Goal: Find specific page/section: Find specific page/section

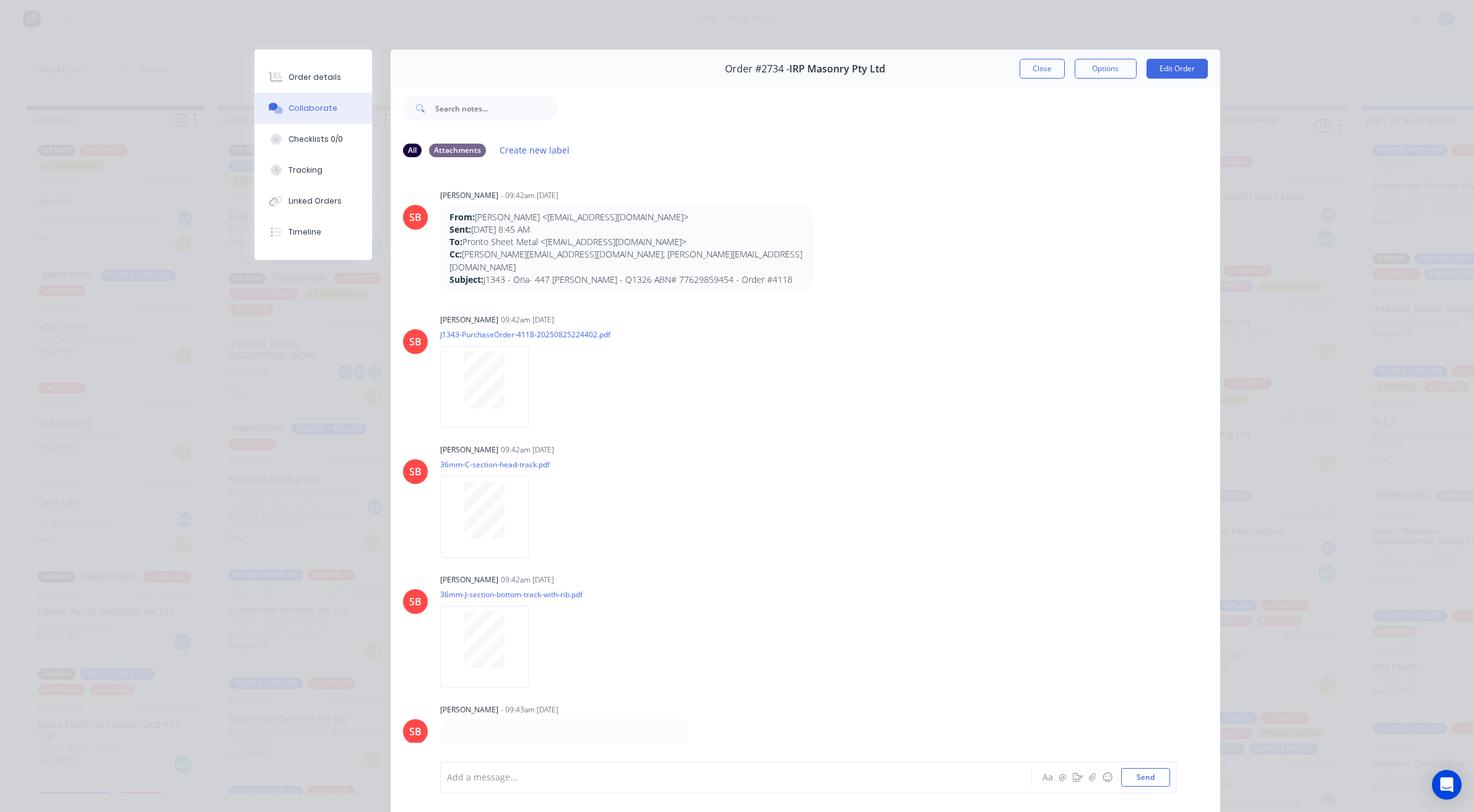
click at [1037, 75] on button "Close" at bounding box center [1042, 69] width 45 height 20
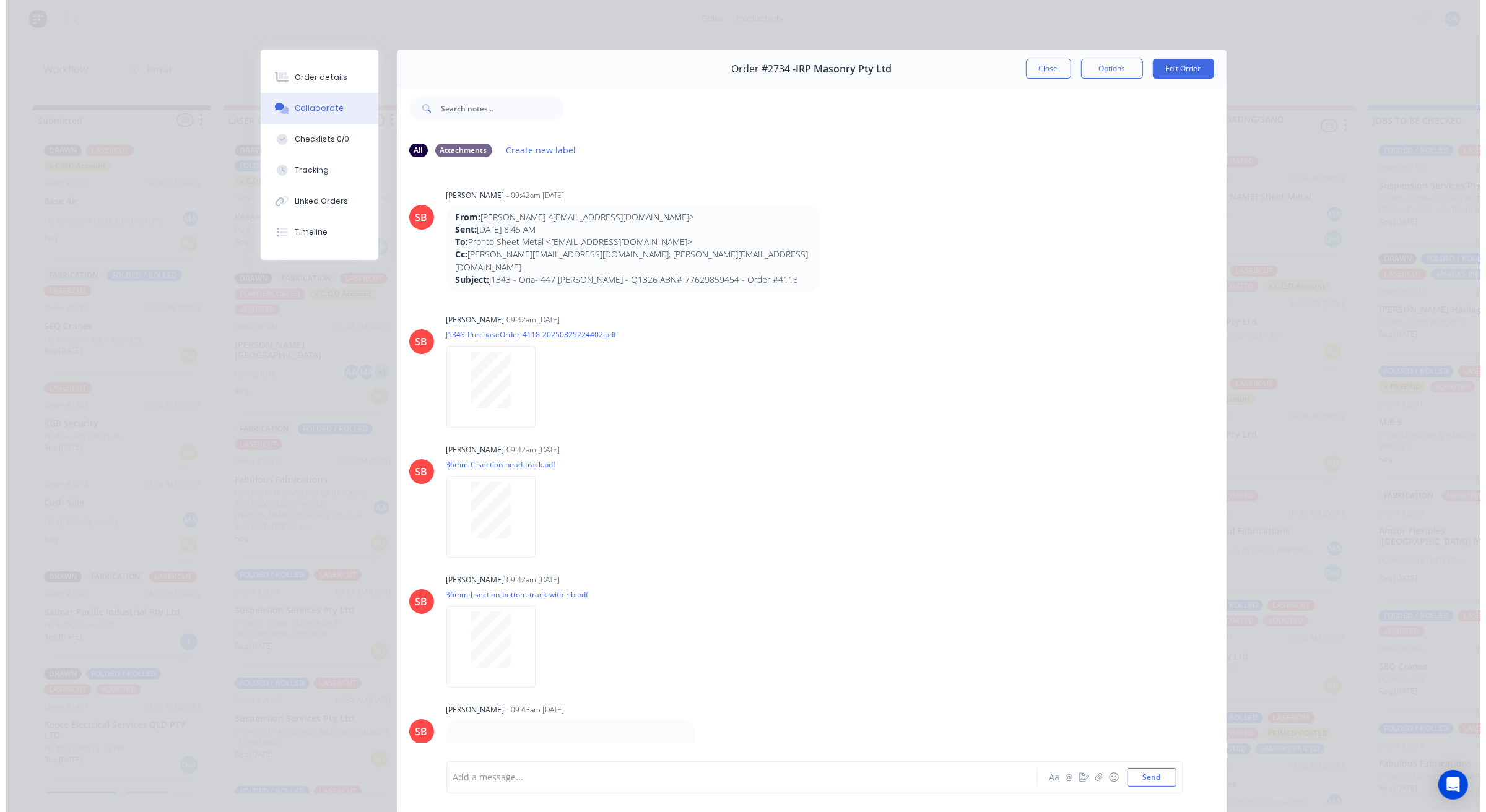
scroll to position [2011, 0]
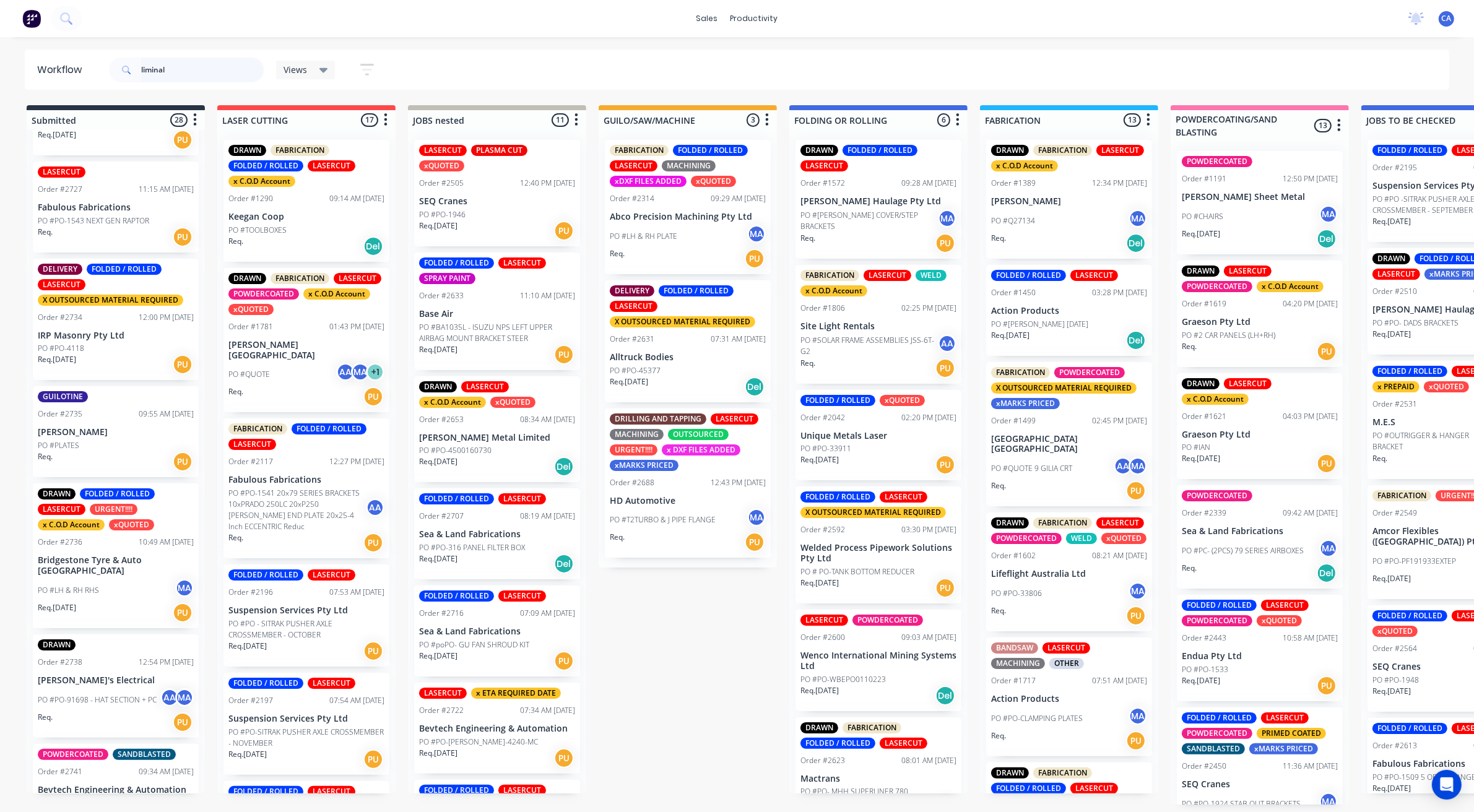
drag, startPoint x: 169, startPoint y: 65, endPoint x: 0, endPoint y: 9, distance: 178.0
click at [0, 50] on div "Workflow liminal Views Save new view None (Default) edit Show/Hide statuses Sho…" at bounding box center [737, 70] width 1474 height 41
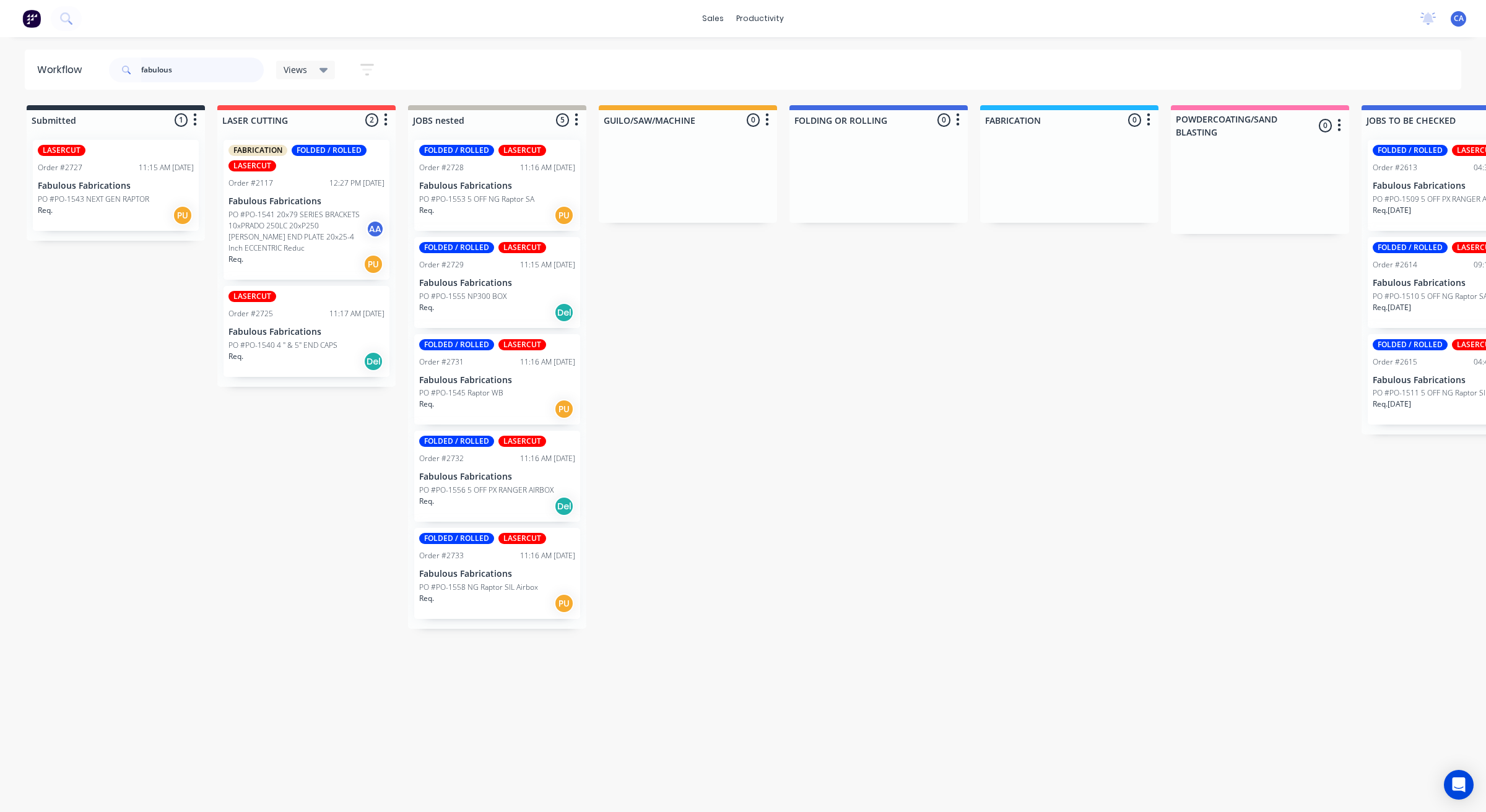
type input "fabulous"
click at [513, 205] on div "Req. PU" at bounding box center [497, 216] width 156 height 21
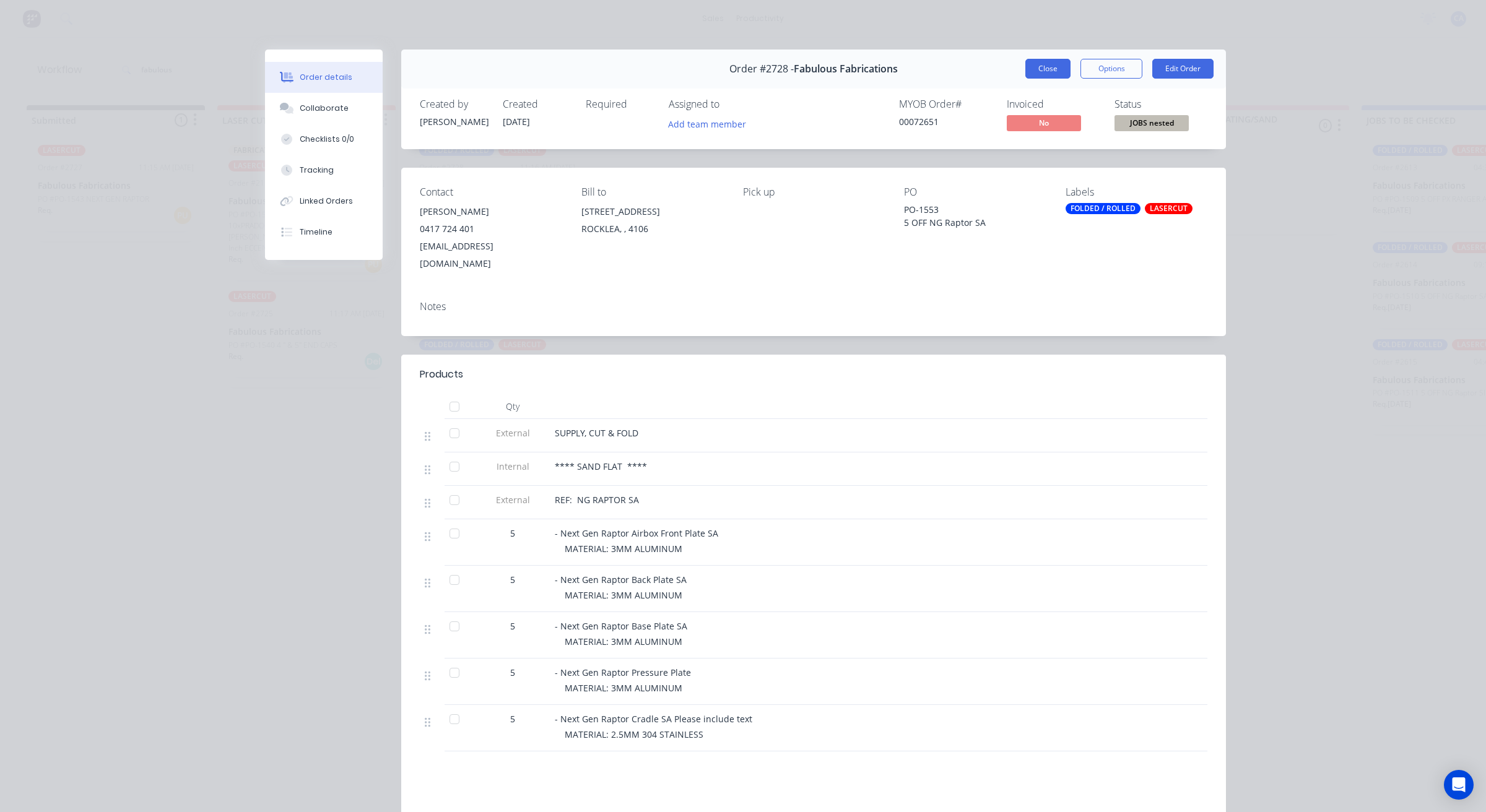
click at [1056, 68] on button "Close" at bounding box center [1047, 69] width 45 height 20
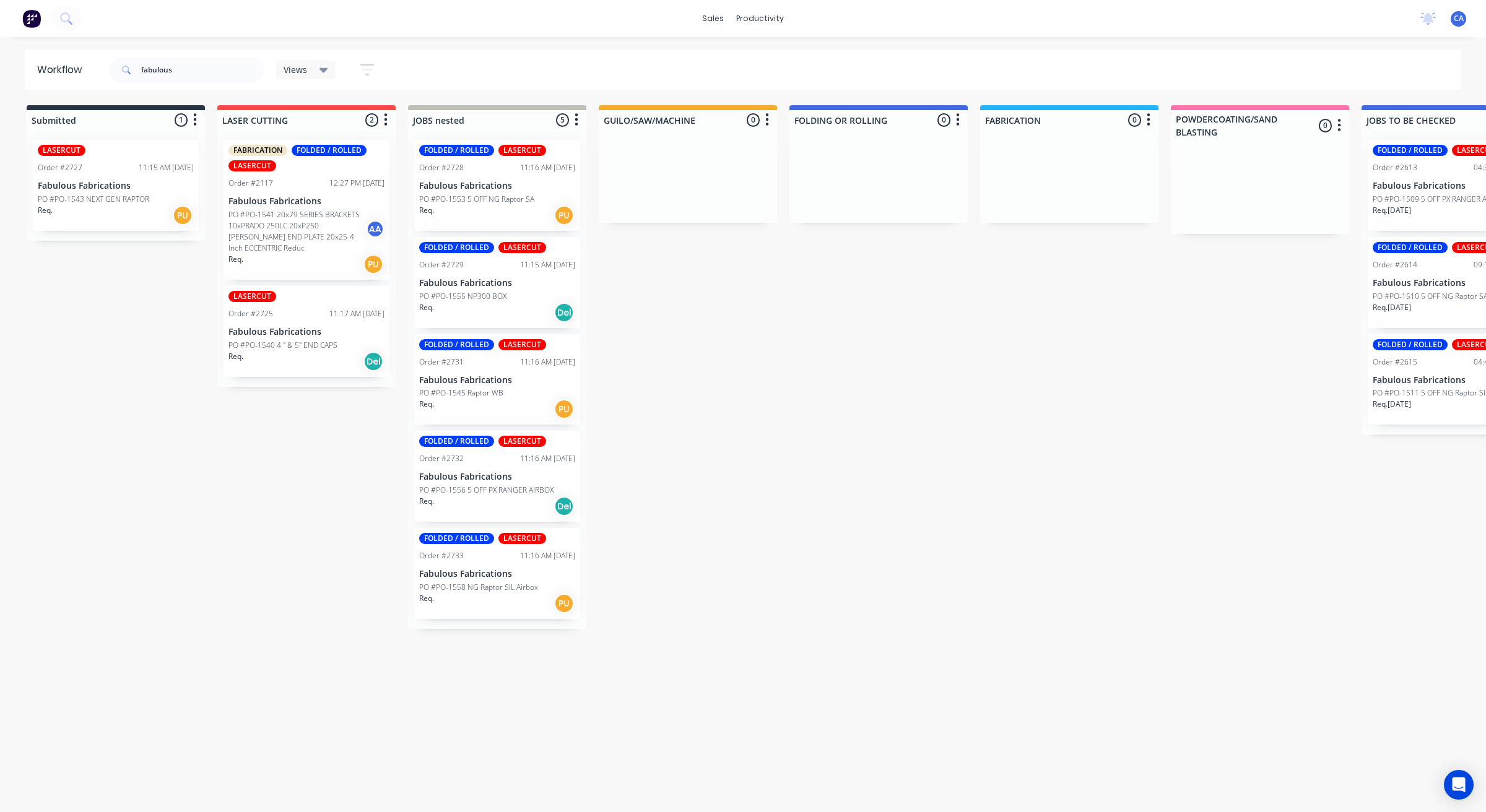
click at [515, 315] on div "Req. Del" at bounding box center [497, 312] width 156 height 21
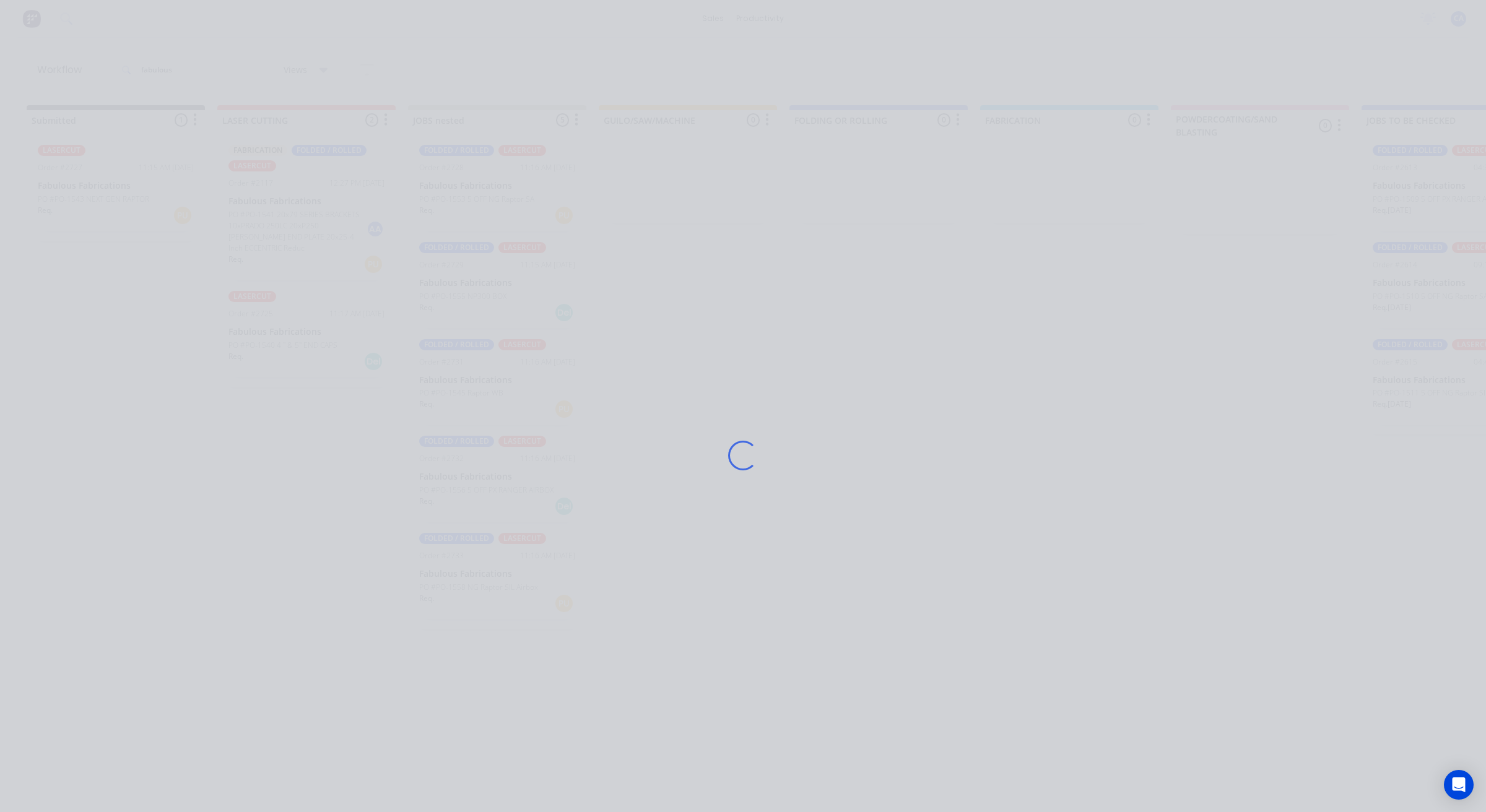
click at [531, 251] on div "Loading..." at bounding box center [743, 455] width 990 height 812
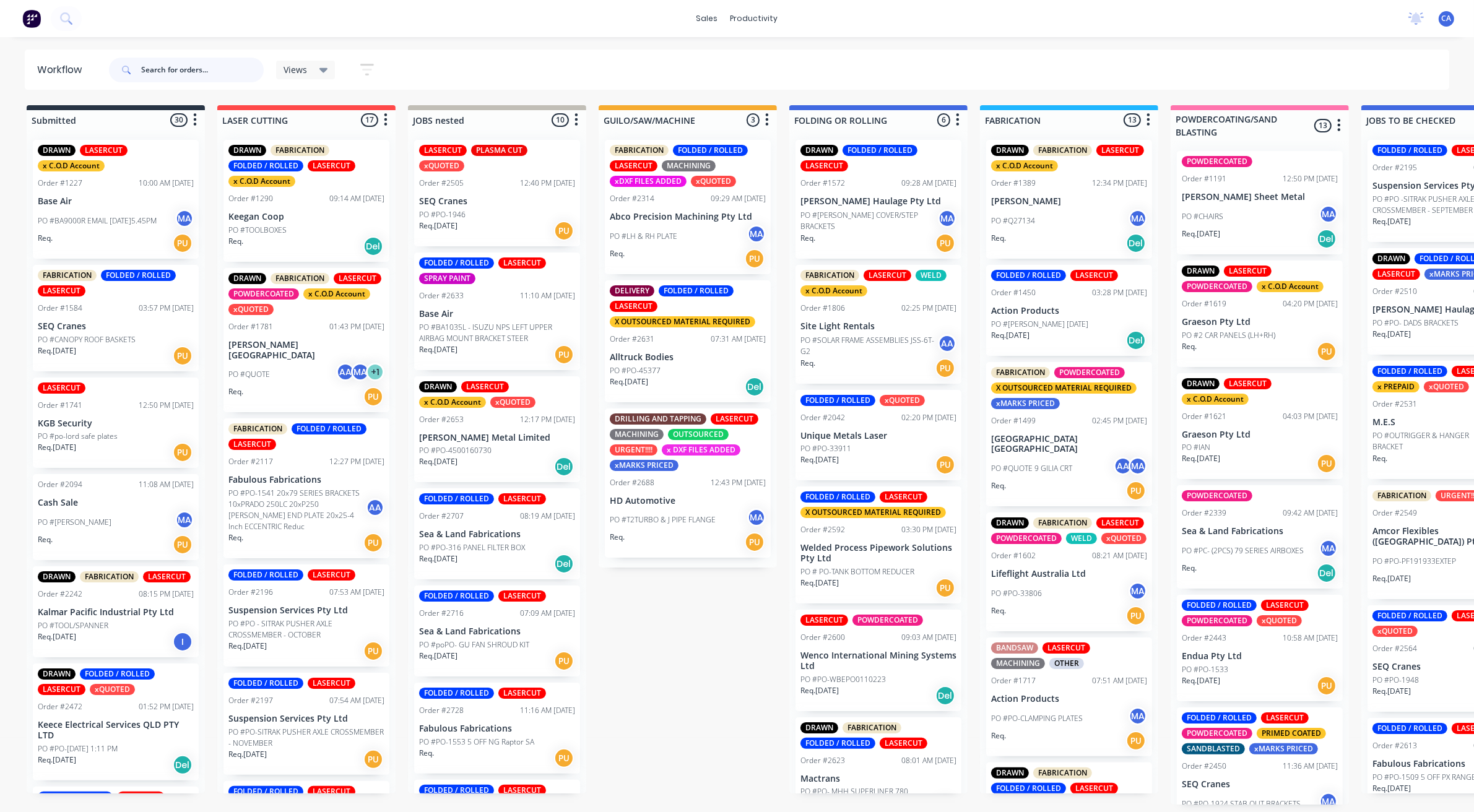
click at [157, 67] on input "text" at bounding box center [202, 70] width 122 height 25
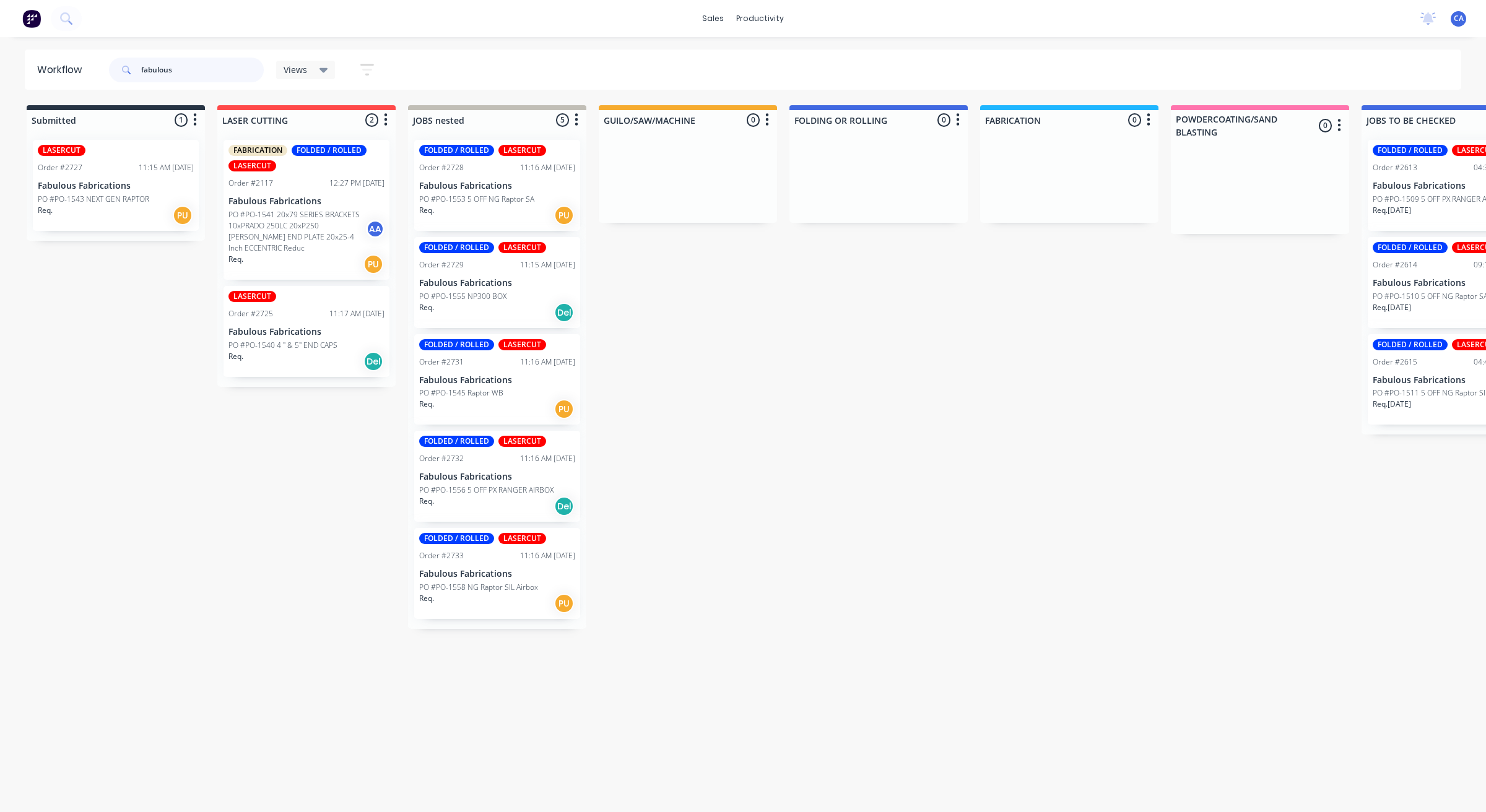
type input "fabulous"
click at [511, 306] on div "Req. Del" at bounding box center [497, 312] width 156 height 21
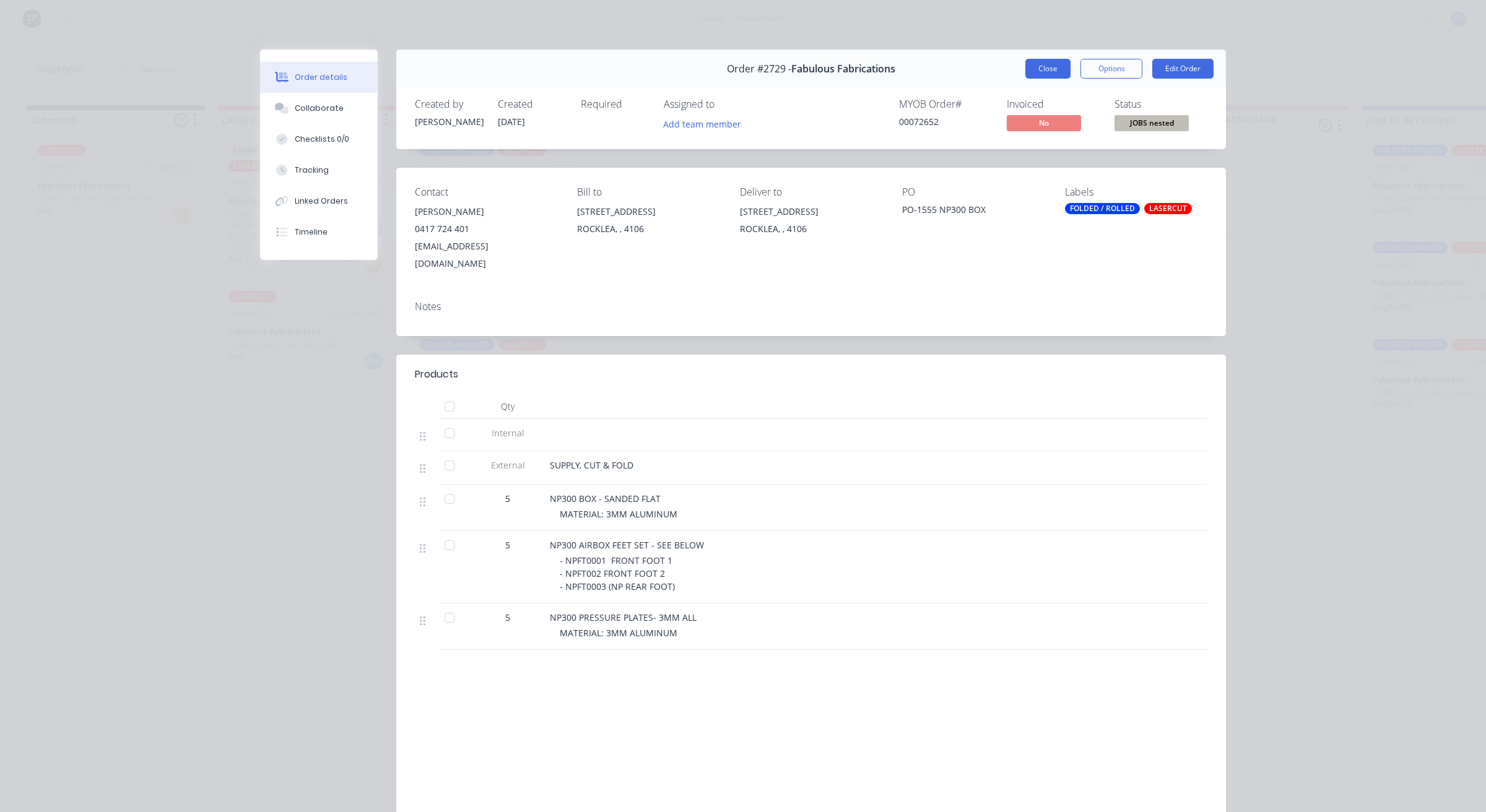
click at [1037, 69] on button "Close" at bounding box center [1047, 69] width 45 height 20
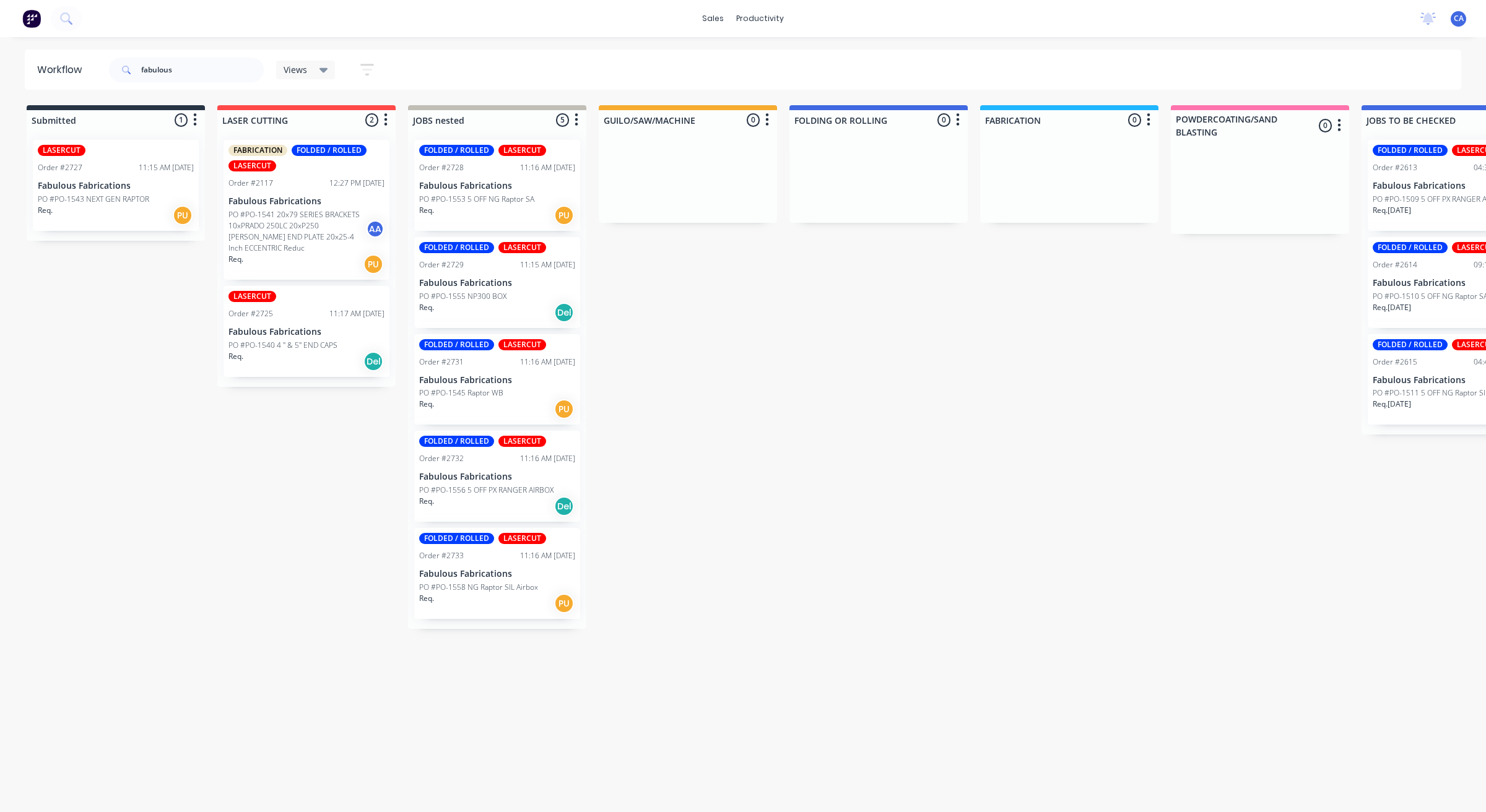
click at [502, 404] on div "Req. PU" at bounding box center [497, 409] width 156 height 21
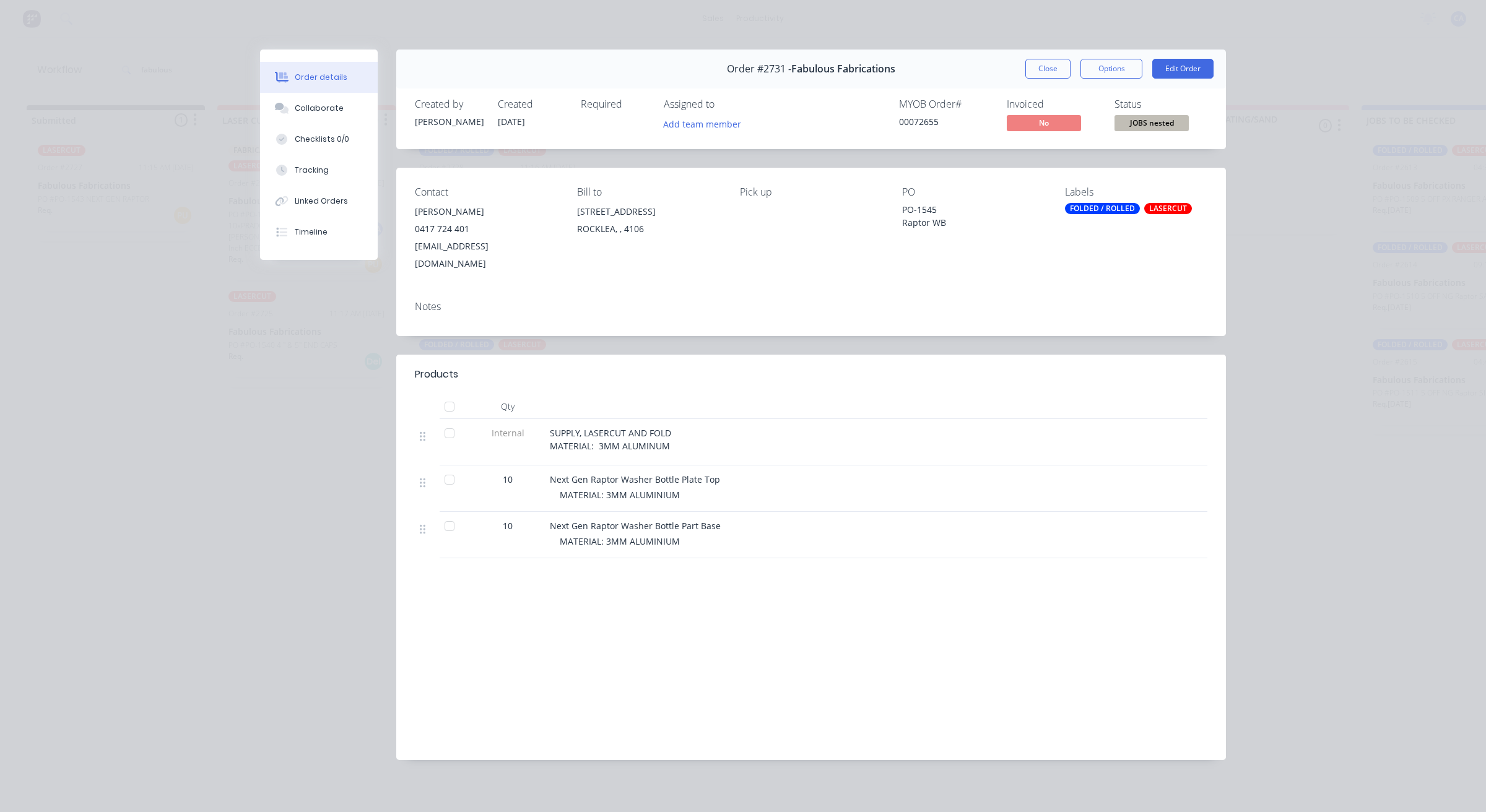
click at [1060, 75] on button "Close" at bounding box center [1047, 69] width 45 height 20
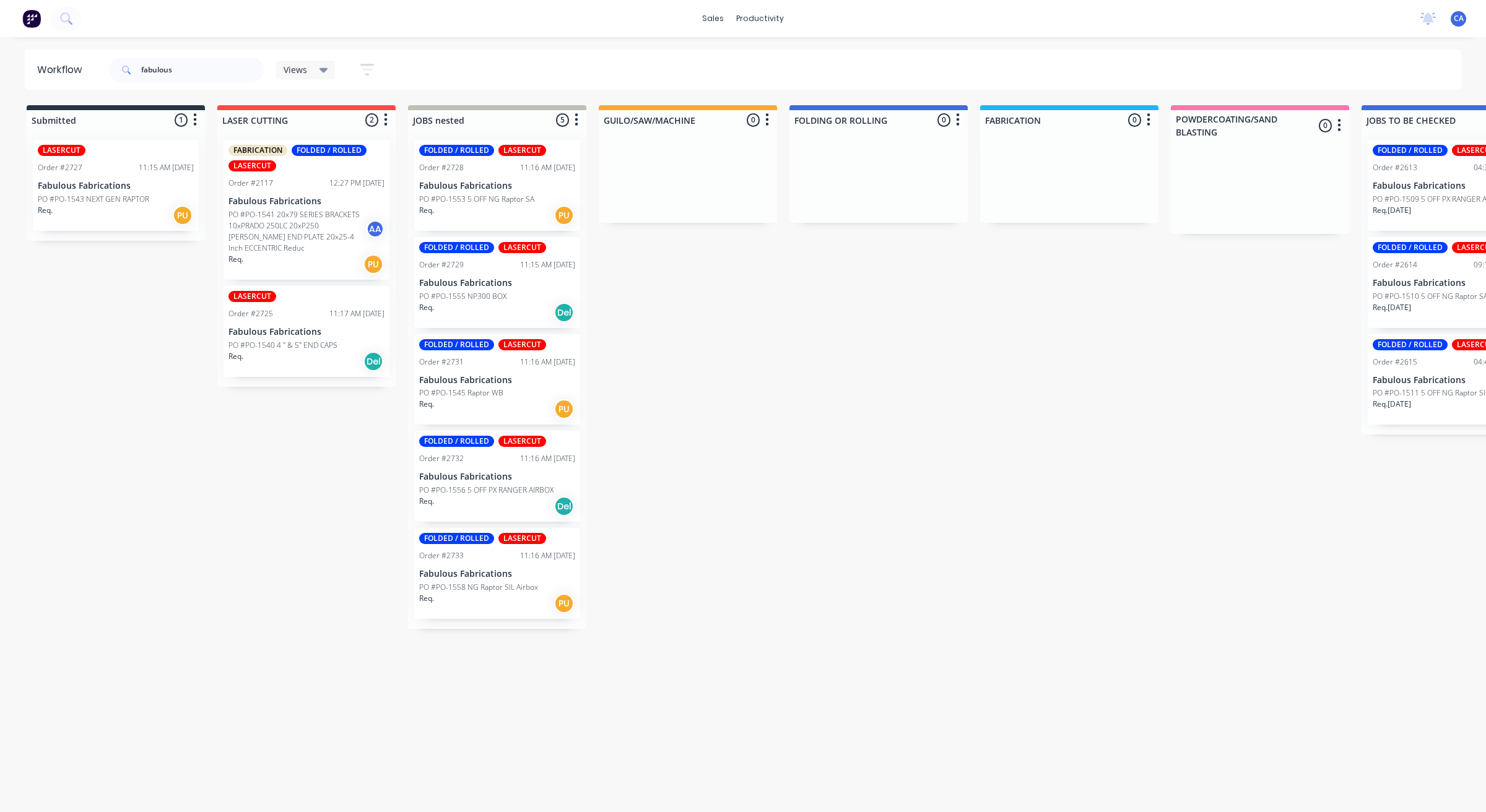
click at [476, 603] on div "Req. PU" at bounding box center [497, 603] width 156 height 21
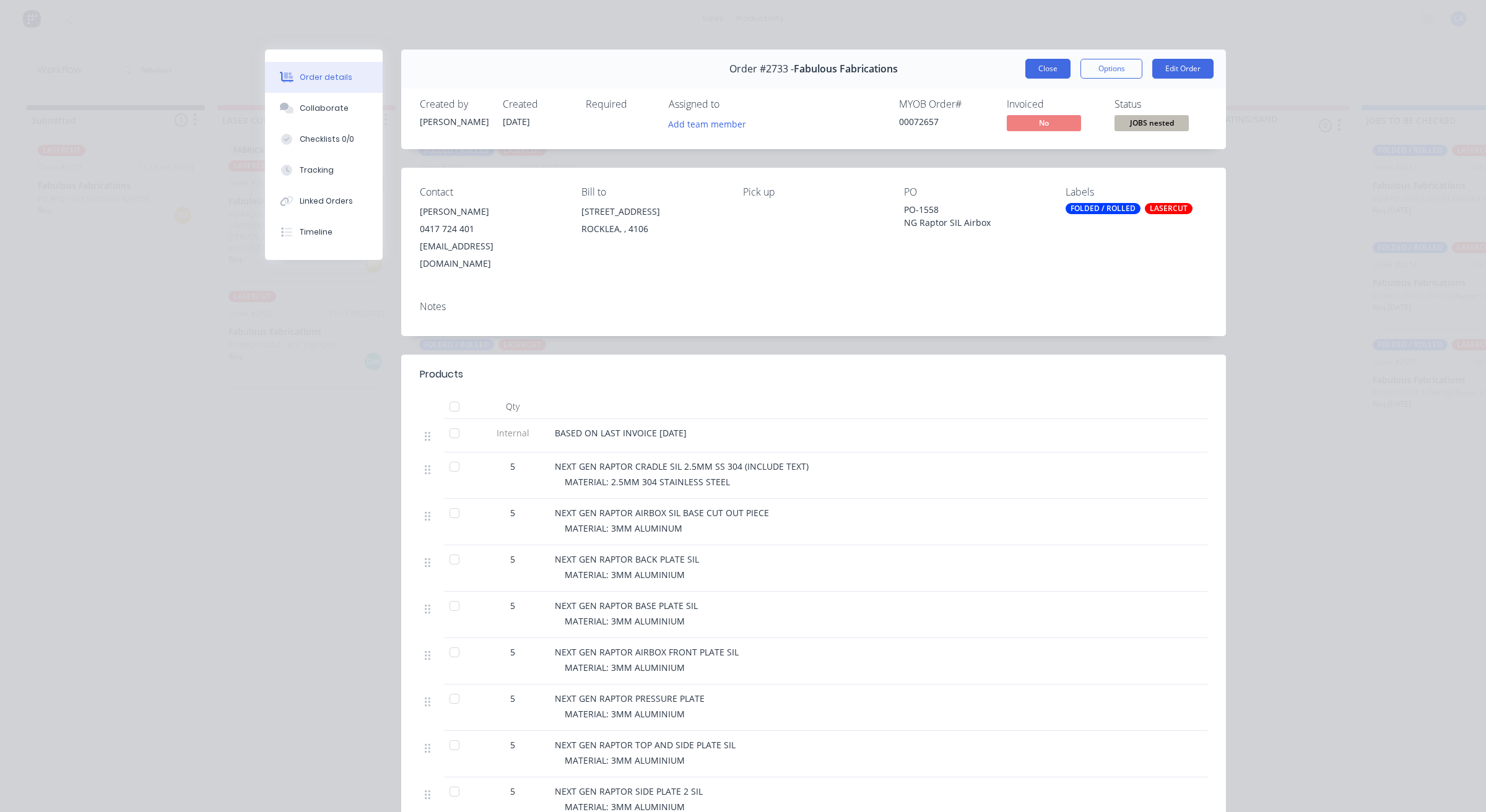
click at [1047, 63] on button "Close" at bounding box center [1047, 69] width 45 height 20
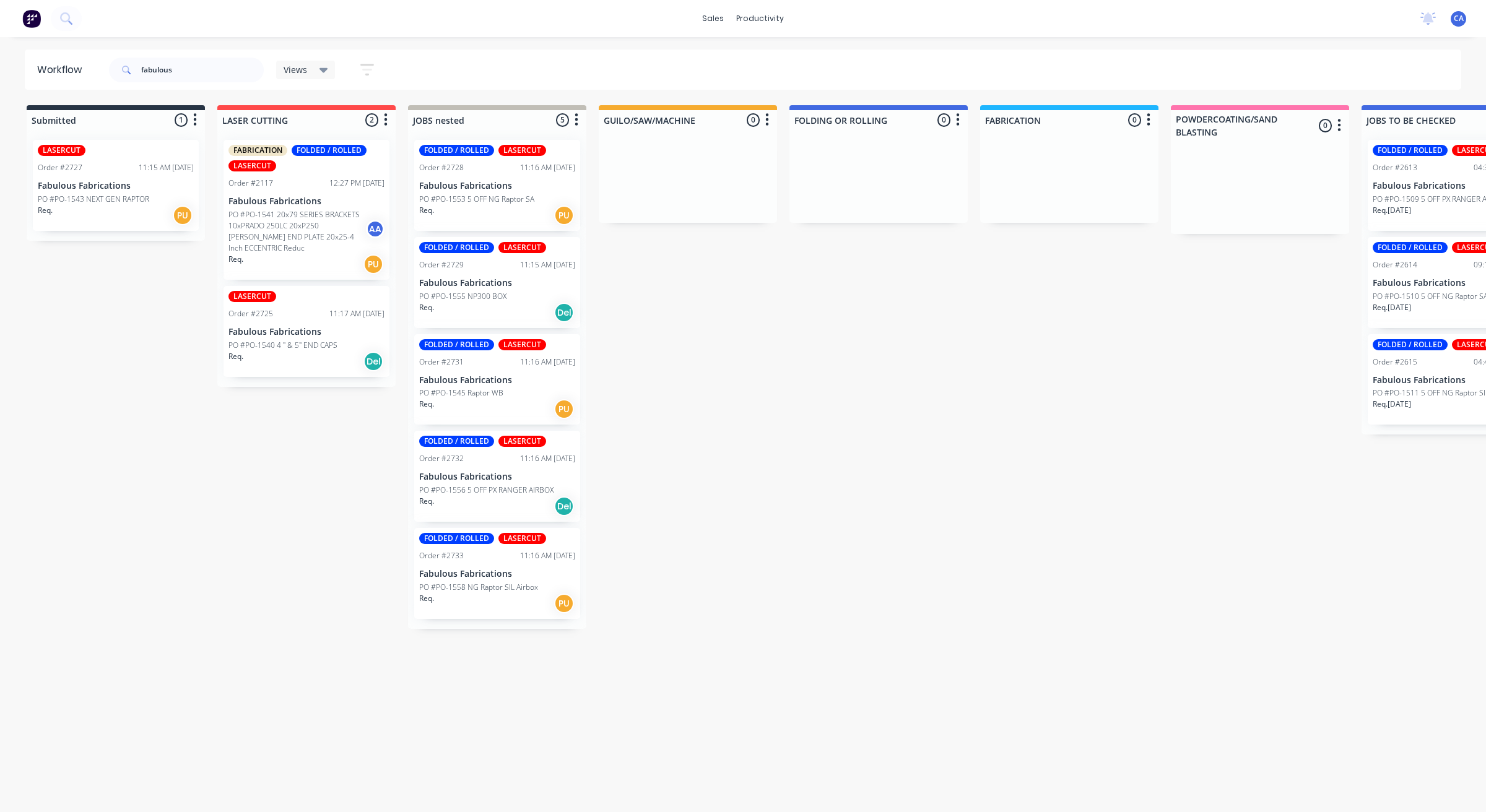
click at [119, 226] on div "LASERCUT Order #2727 11:15 AM [DATE] Fabulous Fabrications PO #PO-1543 NEXT GEN…" at bounding box center [115, 186] width 166 height 91
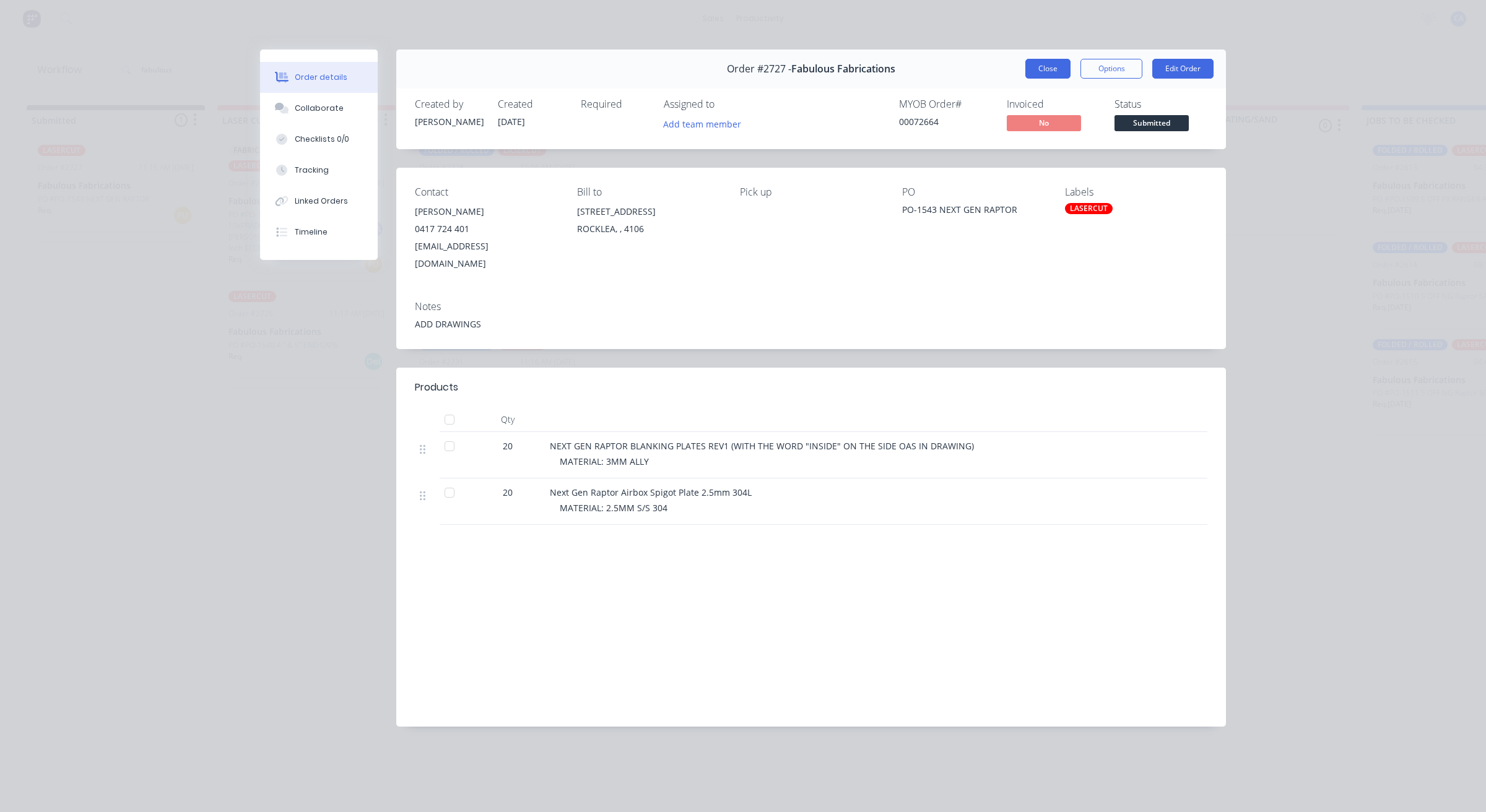
click at [1050, 73] on button "Close" at bounding box center [1047, 69] width 45 height 20
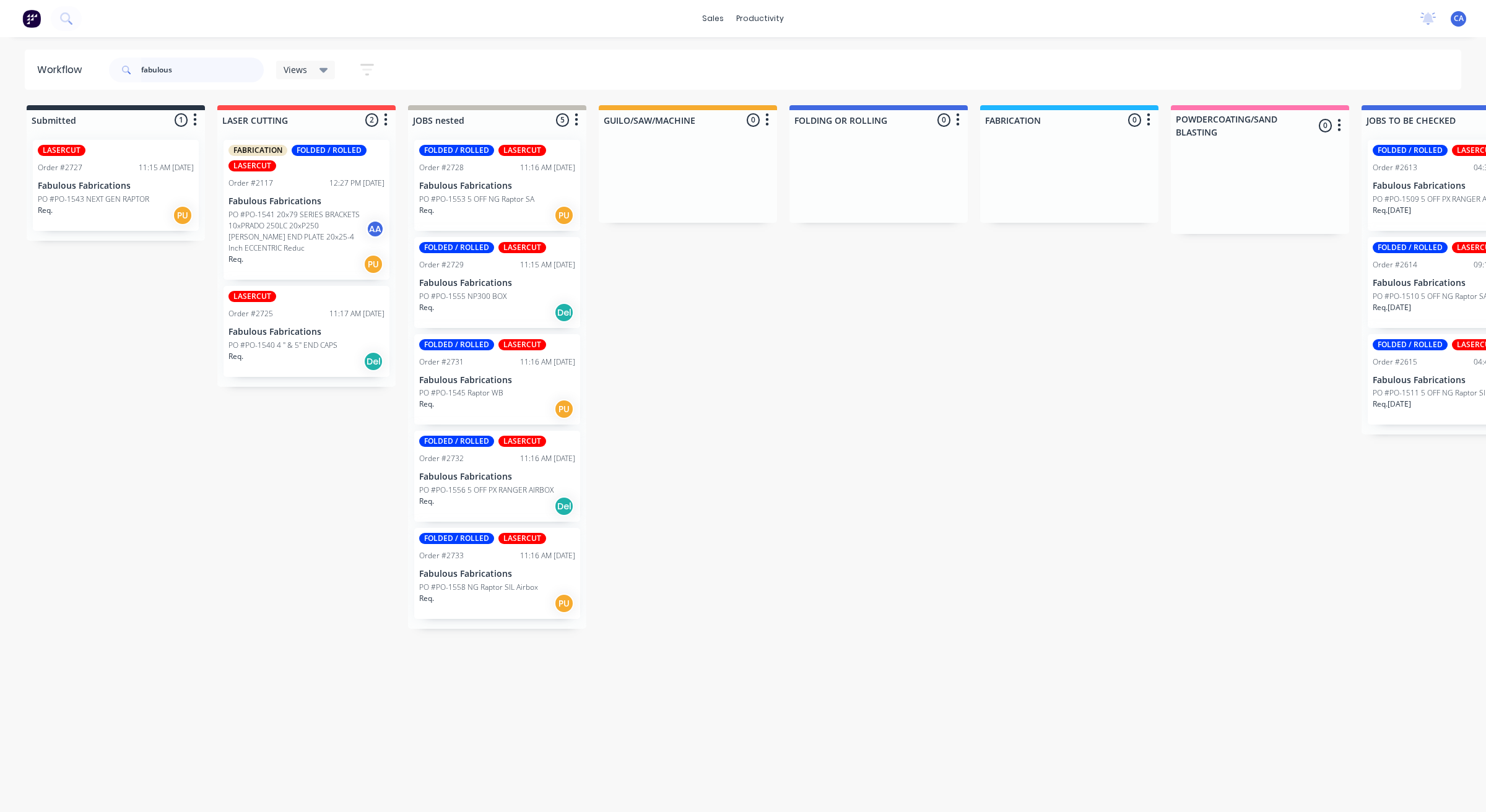
drag, startPoint x: 189, startPoint y: 70, endPoint x: 53, endPoint y: 56, distance: 136.7
click at [56, 59] on header "Workflow fabulous Views Save new view None (Default) edit Show/Hide statuses Sh…" at bounding box center [743, 70] width 1437 height 41
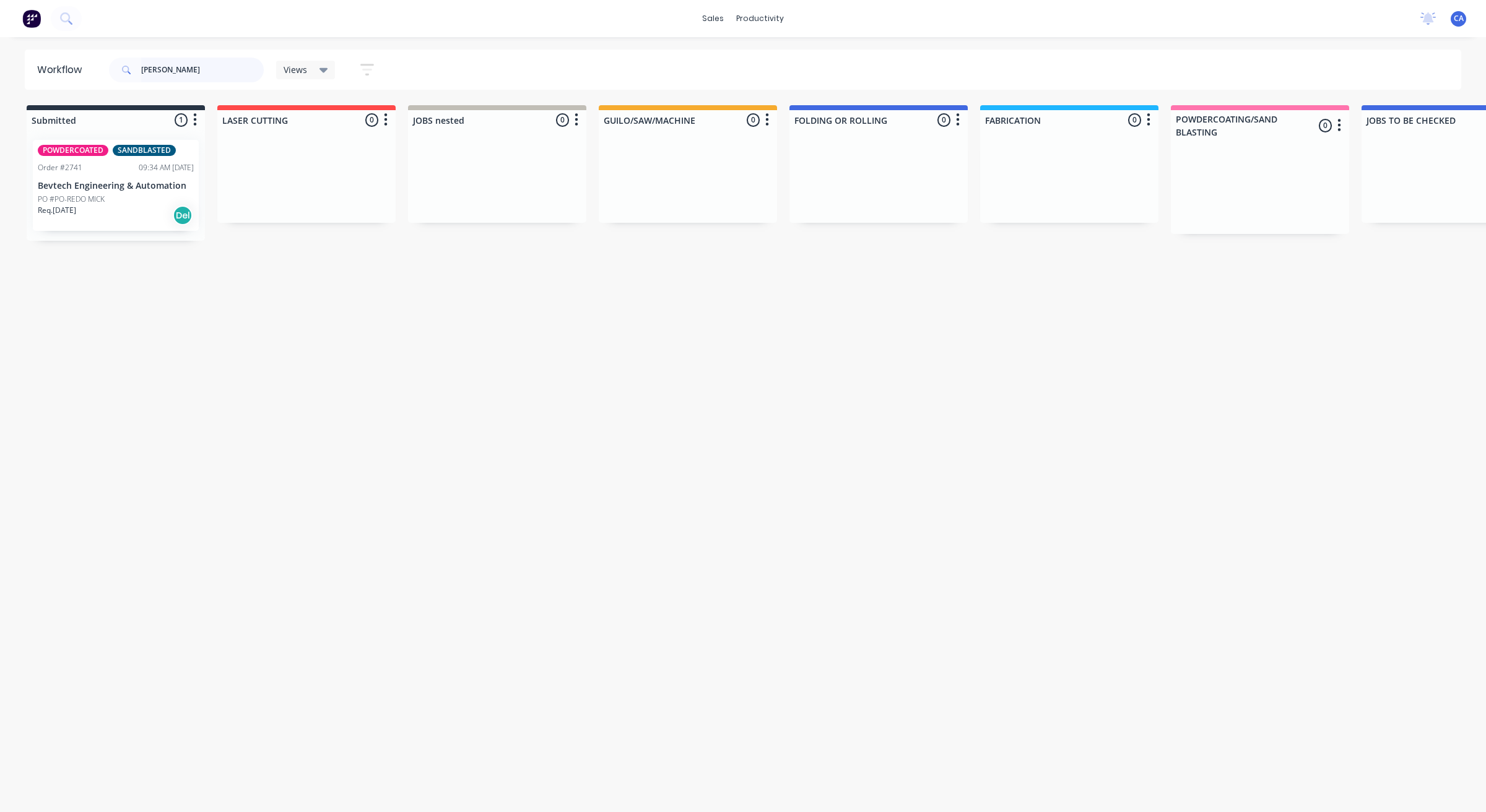
type input "[PERSON_NAME]"
click at [58, 181] on p "Bevtech Engineering & Automation" at bounding box center [115, 186] width 156 height 11
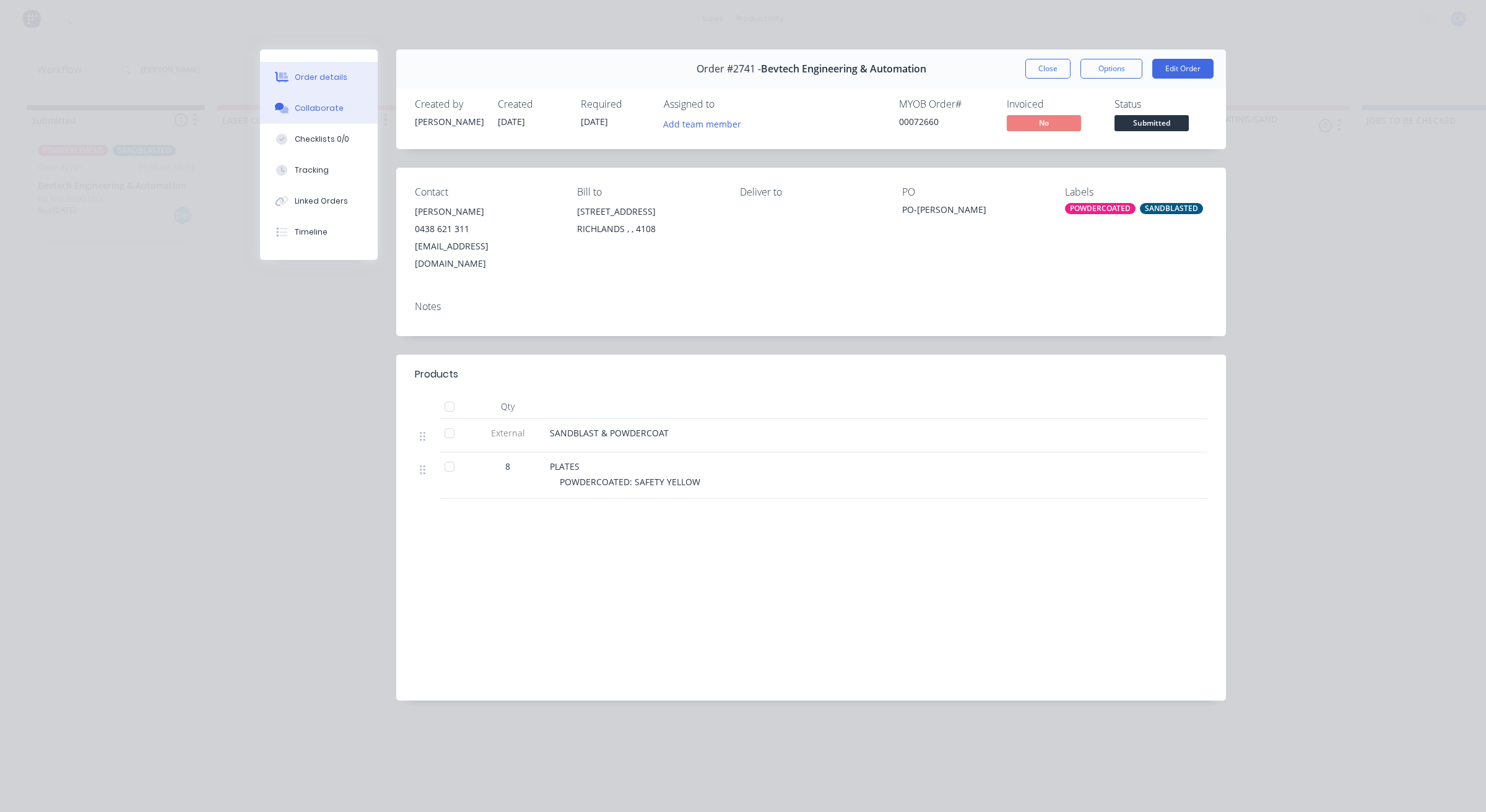
click at [338, 115] on button "Collaborate" at bounding box center [318, 107] width 117 height 31
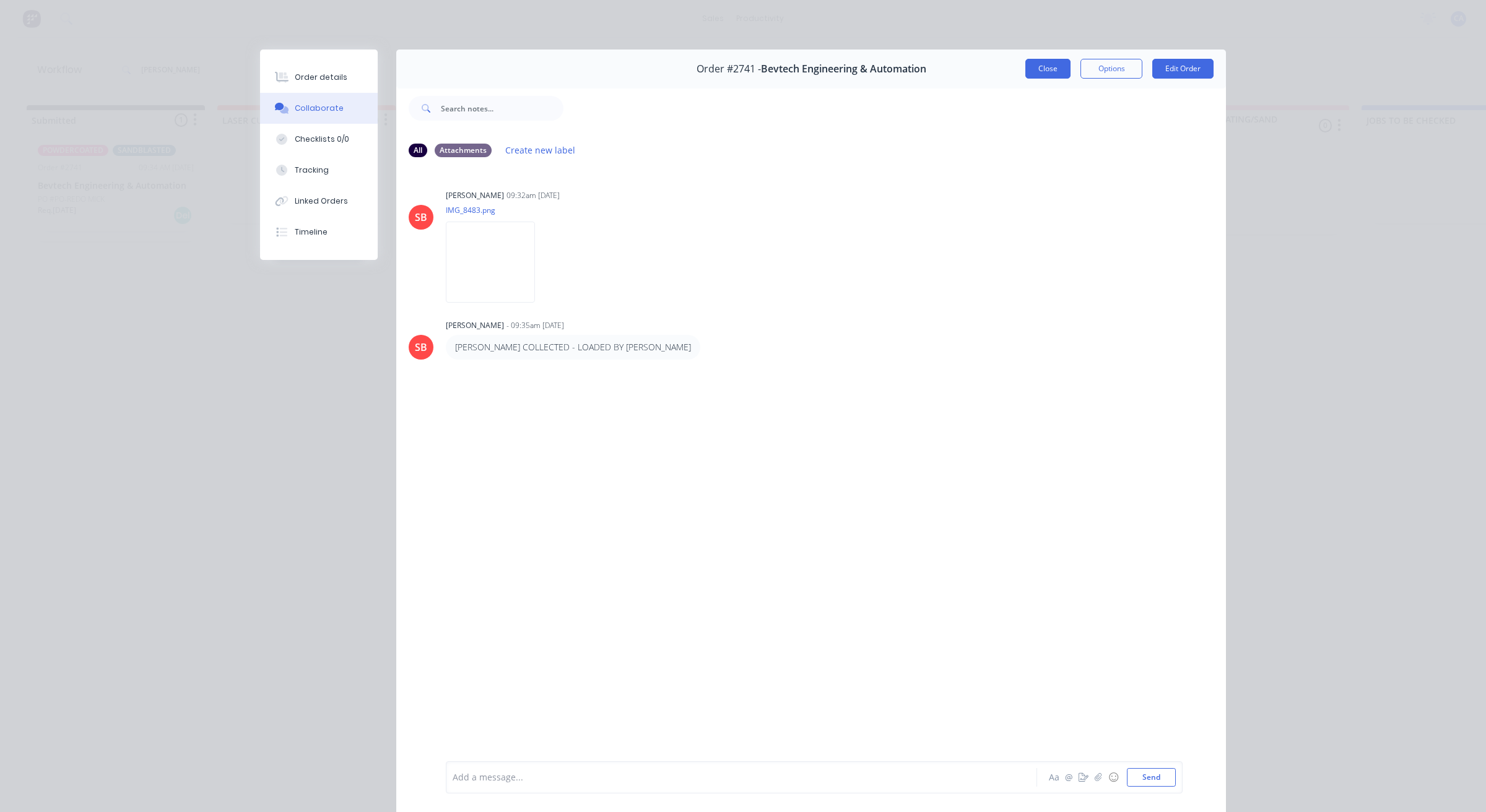
click at [1050, 65] on button "Close" at bounding box center [1047, 69] width 45 height 20
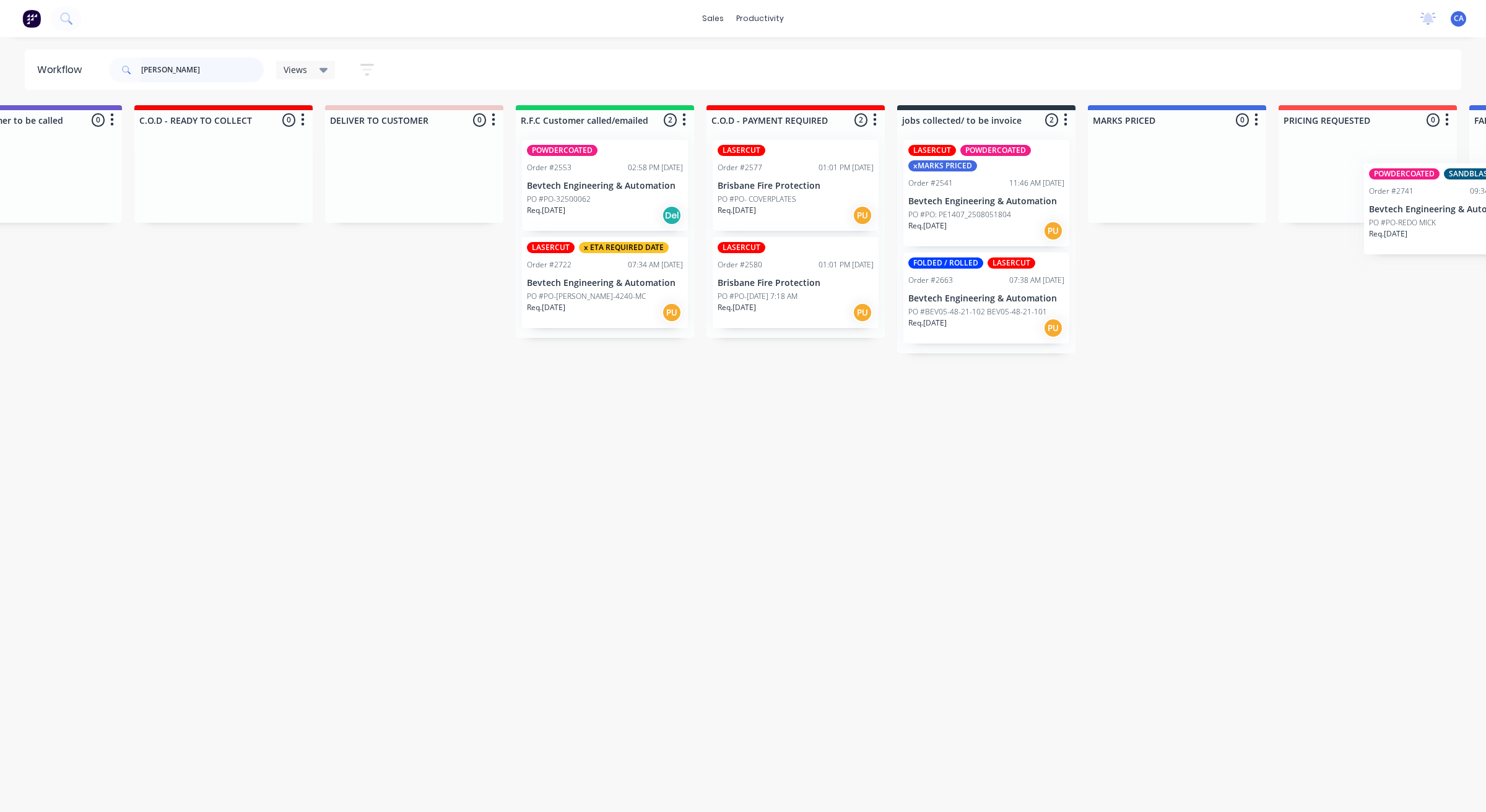
scroll to position [0, 1682]
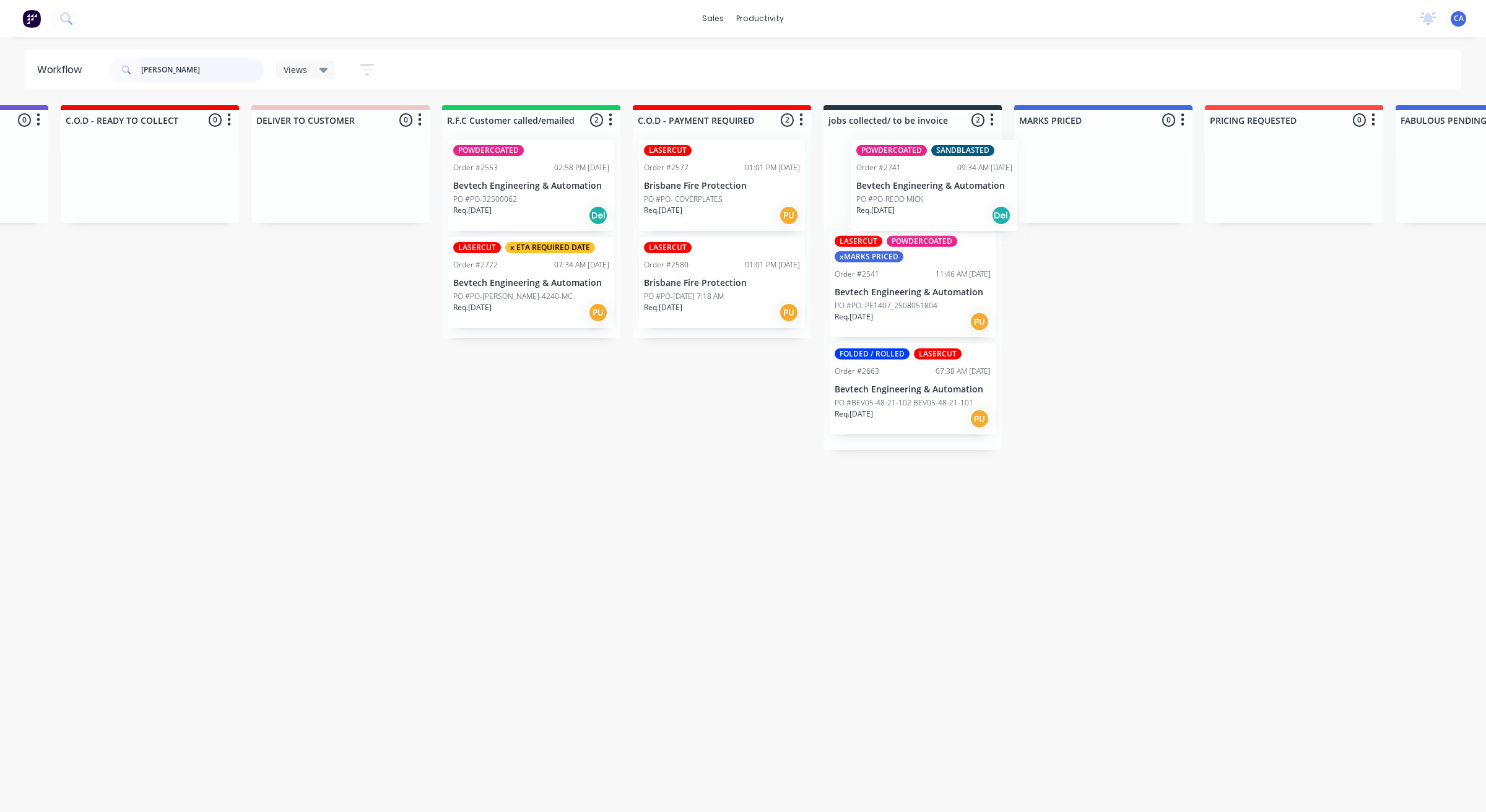
drag, startPoint x: 186, startPoint y: 165, endPoint x: 927, endPoint y: 161, distance: 741.0
click at [931, 154] on div "Submitted 1 Sort By Created date Required date Order number Customer name Most …" at bounding box center [149, 278] width 3680 height 344
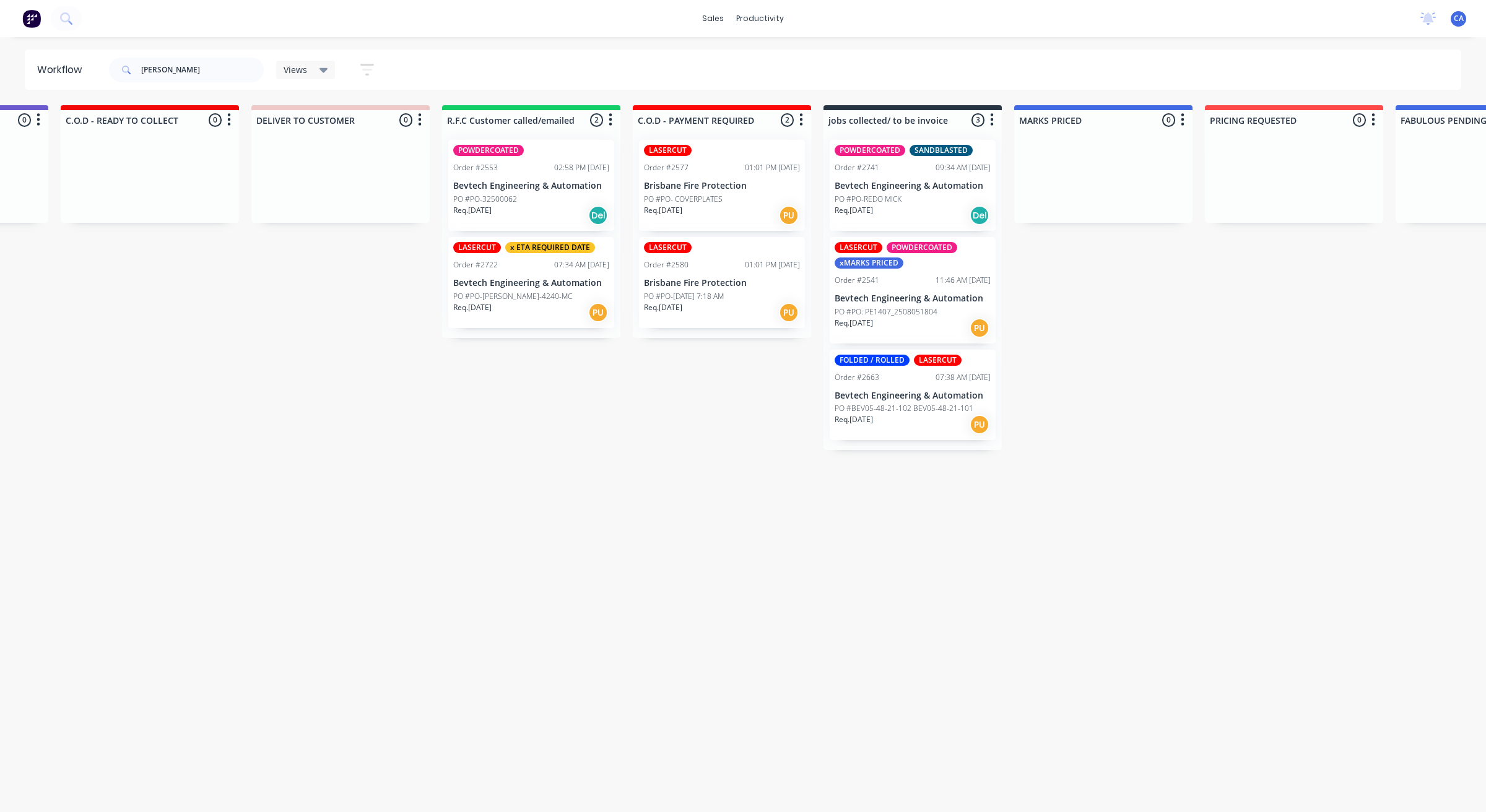
click at [335, 320] on div "Submitted 0 Sort By Created date Required date Order number Customer name Most …" at bounding box center [149, 278] width 3680 height 344
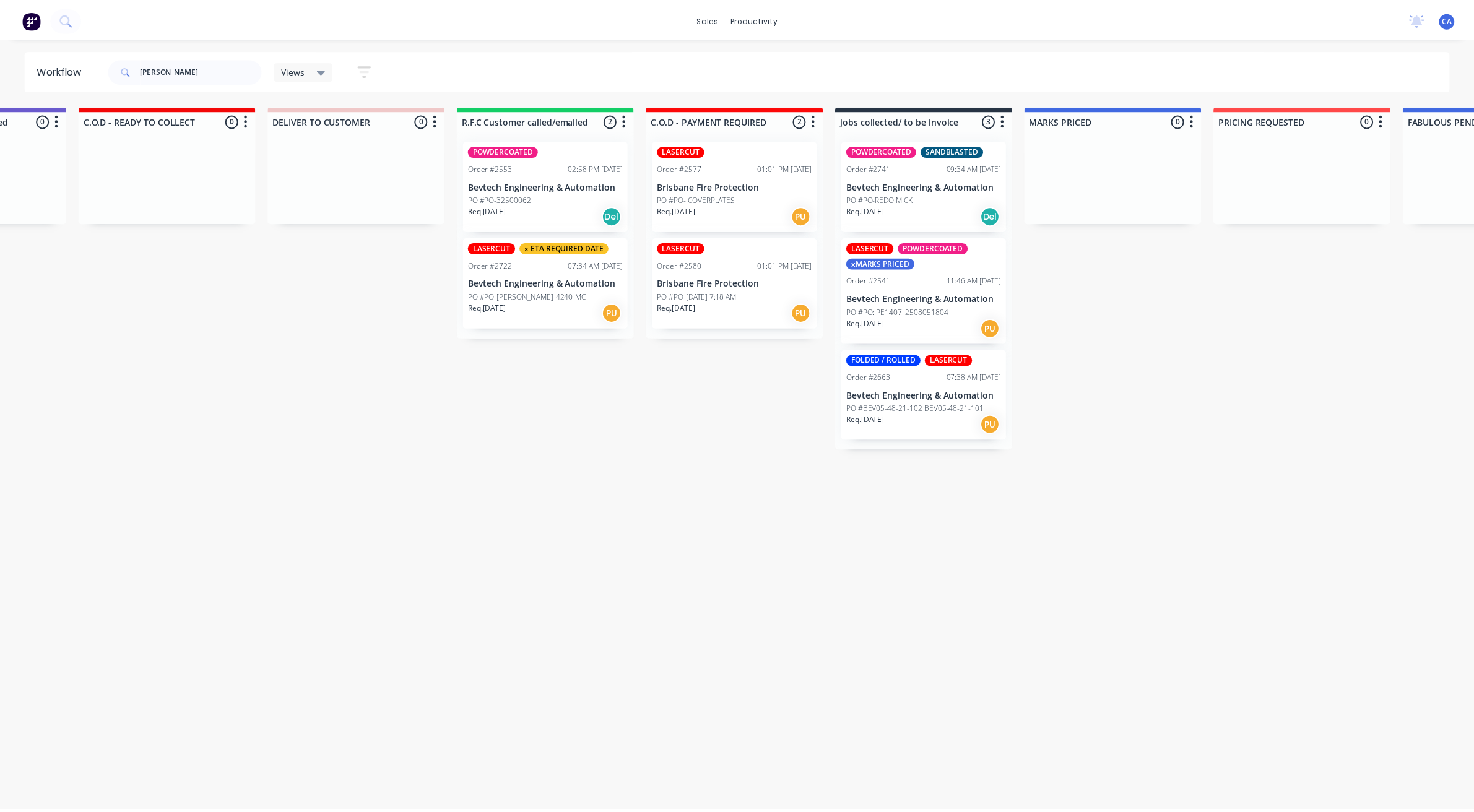
scroll to position [0, 0]
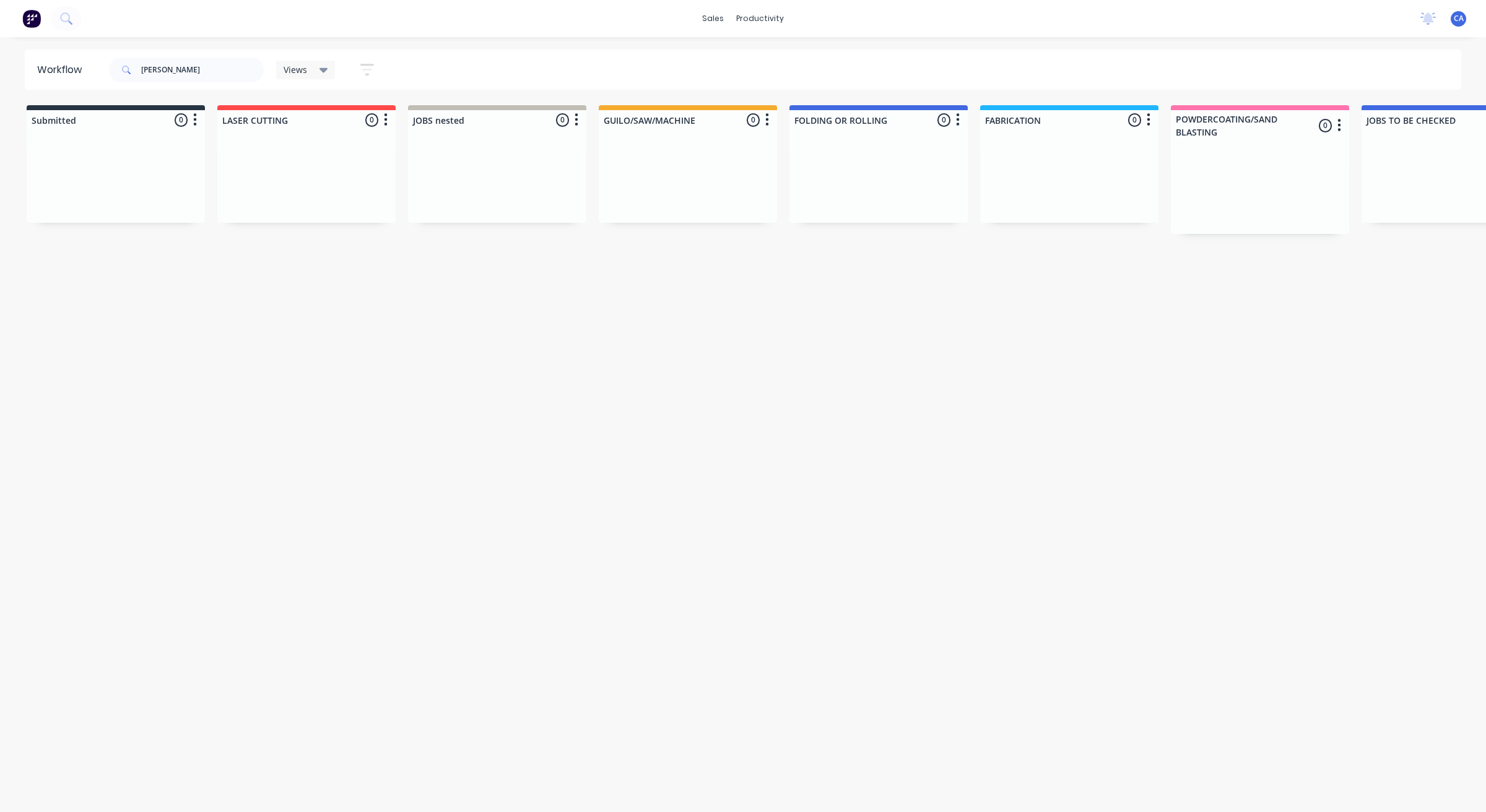
drag, startPoint x: 357, startPoint y: 292, endPoint x: 39, endPoint y: 215, distance: 327.2
drag, startPoint x: 93, startPoint y: 58, endPoint x: 69, endPoint y: 53, distance: 24.5
click at [83, 58] on header "Workflow [PERSON_NAME] Views Save new view None (Default) edit Show/Hide status…" at bounding box center [743, 70] width 1437 height 41
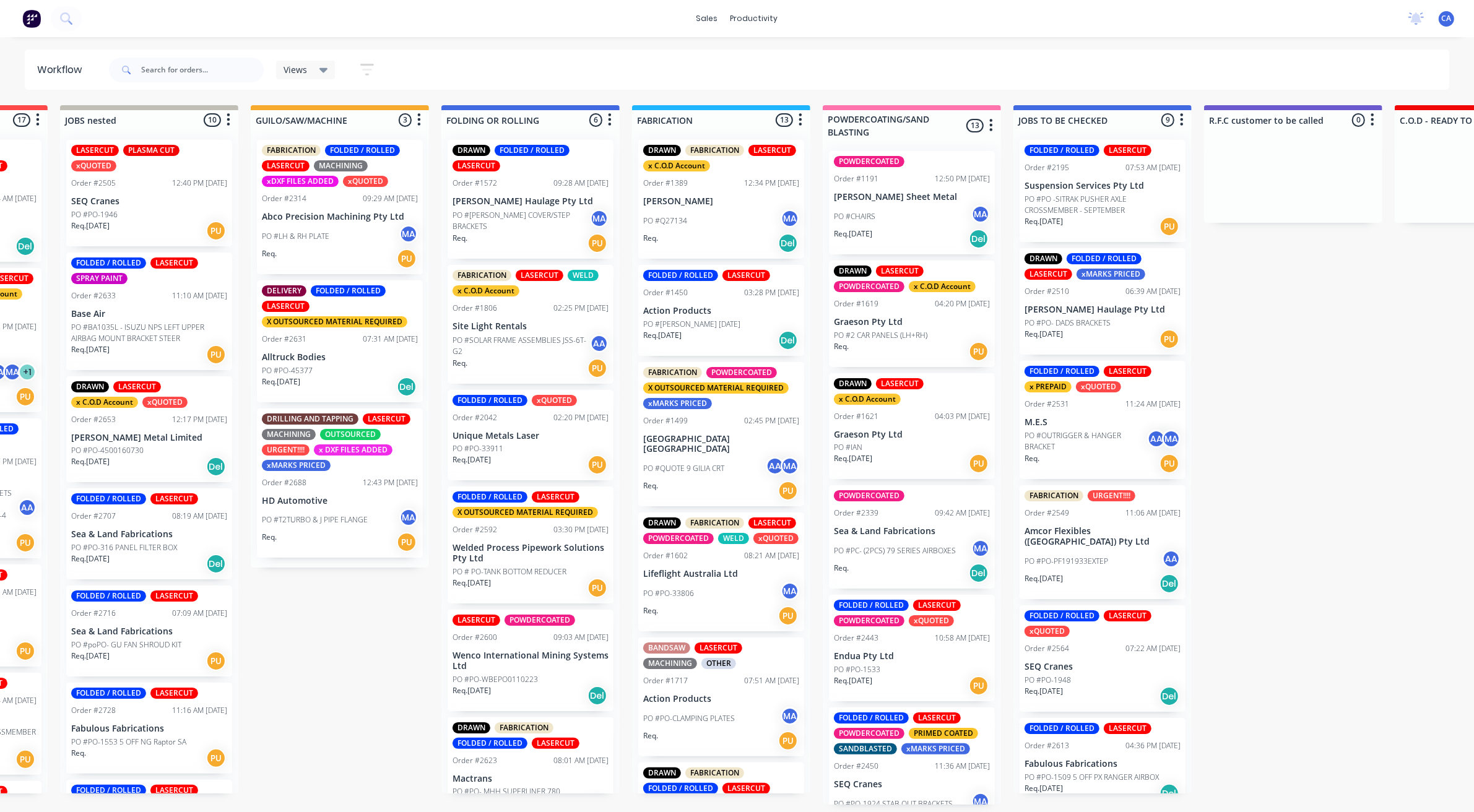
drag, startPoint x: 941, startPoint y: 333, endPoint x: 1010, endPoint y: 334, distance: 69.0
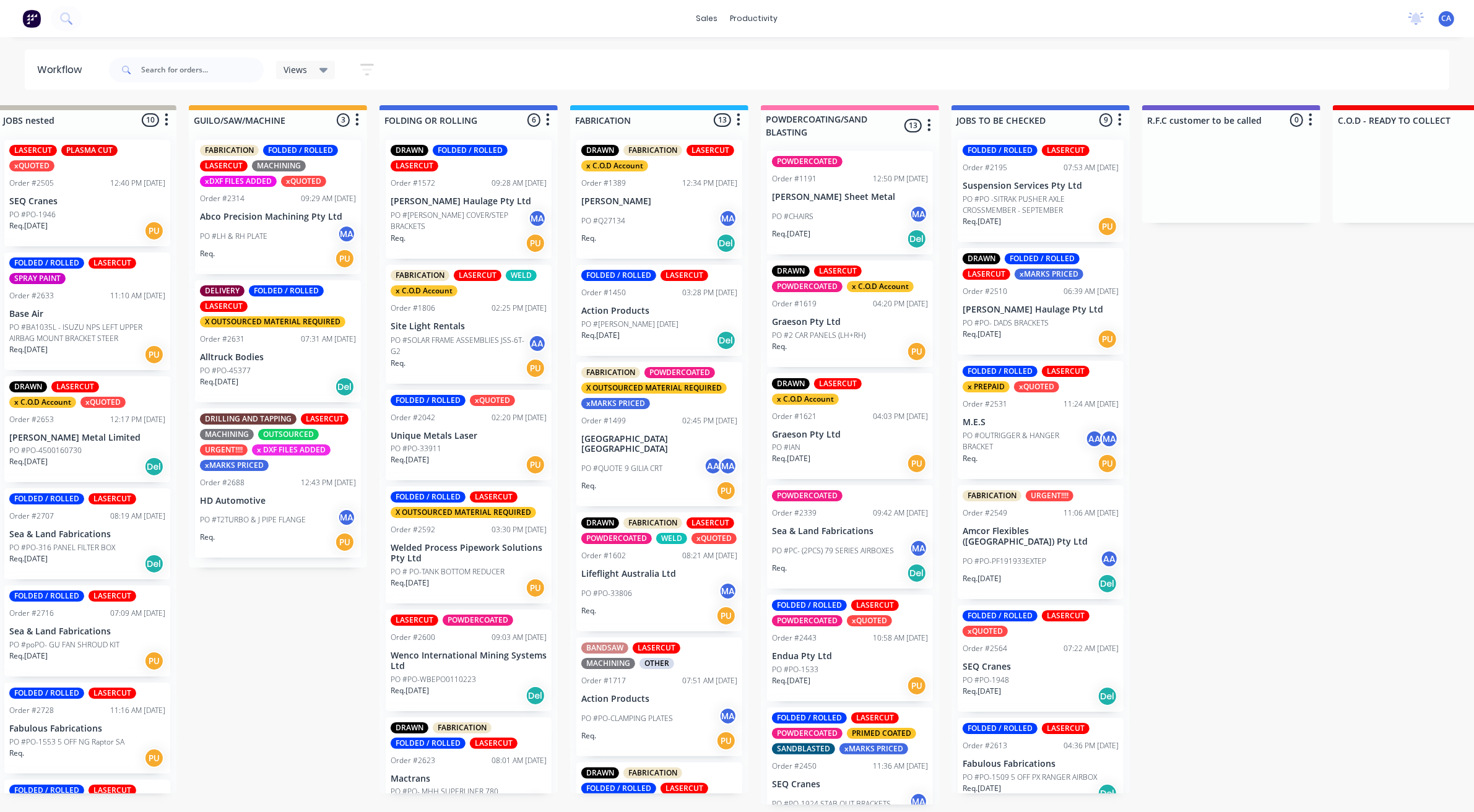
scroll to position [26, 0]
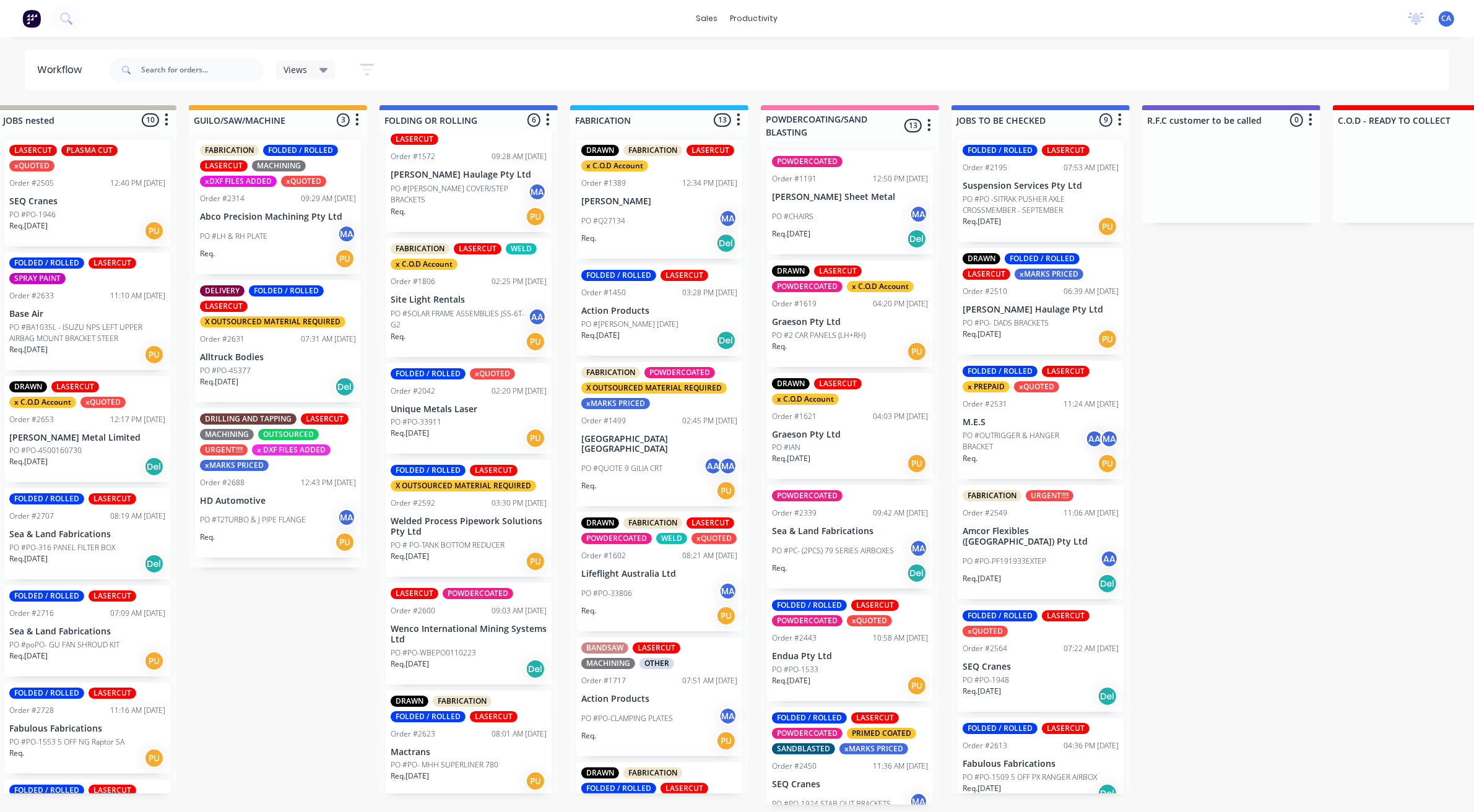
click at [462, 340] on div "Req. PU" at bounding box center [469, 342] width 156 height 21
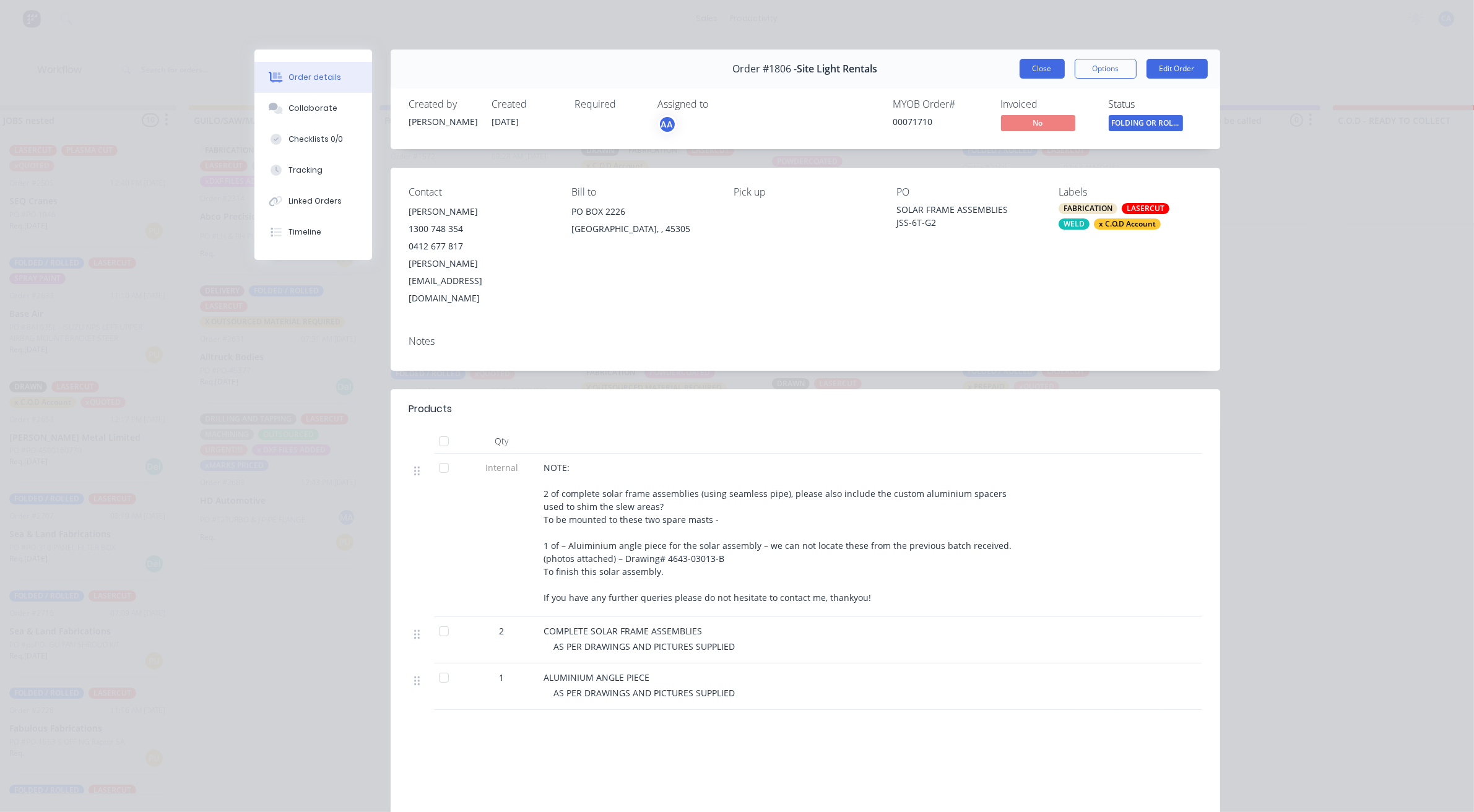
drag, startPoint x: 1020, startPoint y: 67, endPoint x: 997, endPoint y: 73, distance: 23.8
click at [1020, 66] on button "Close" at bounding box center [1042, 69] width 45 height 20
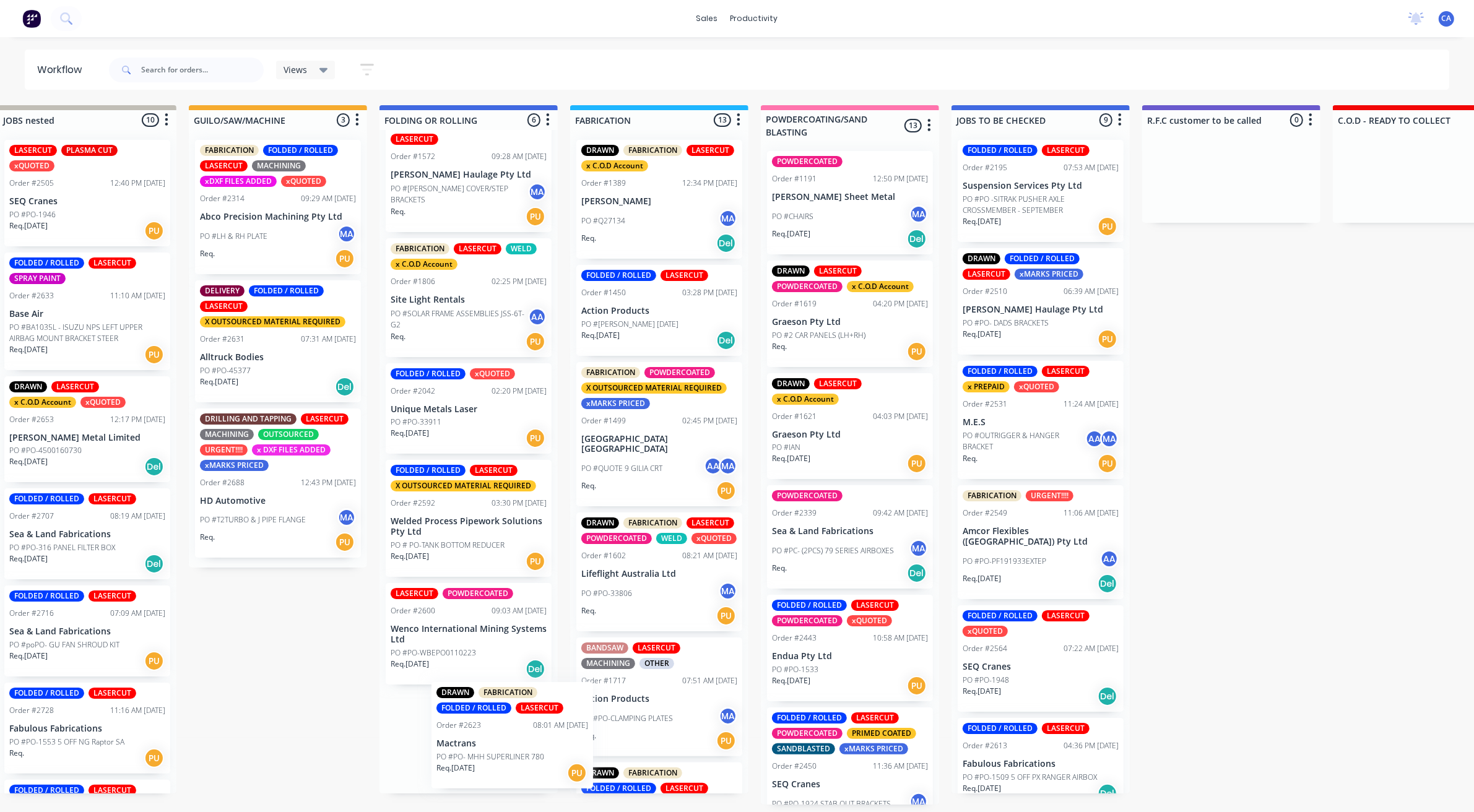
scroll to position [28, 0]
drag, startPoint x: 494, startPoint y: 749, endPoint x: 667, endPoint y: 716, distance: 176.1
click at [685, 727] on div "Submitted 29 Sort By Created date Required date Order number Customer name Most…" at bounding box center [1421, 455] width 3681 height 700
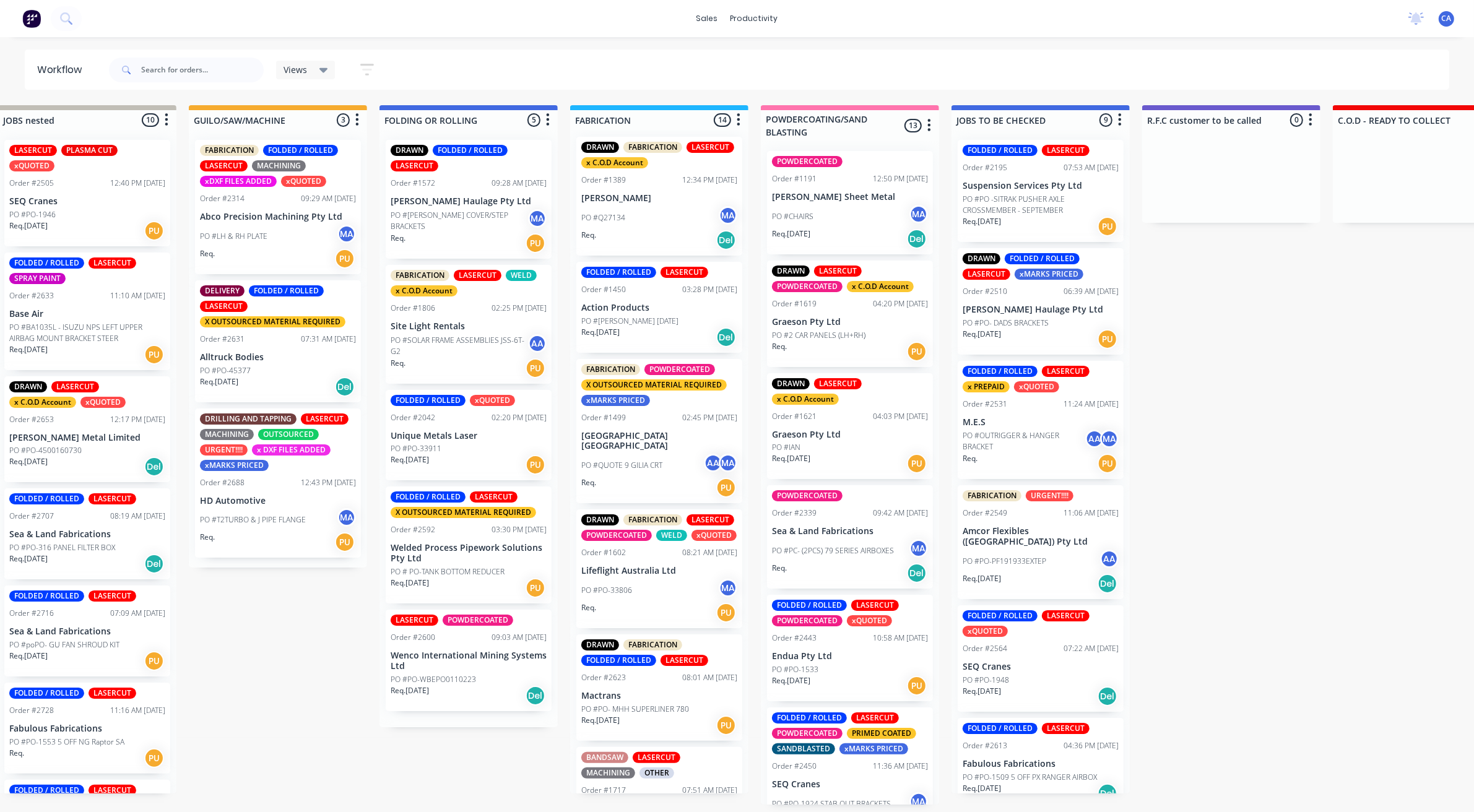
scroll to position [0, 0]
click at [448, 557] on p "Welded Process Pipework Solutions Pty Ltd" at bounding box center [469, 554] width 156 height 21
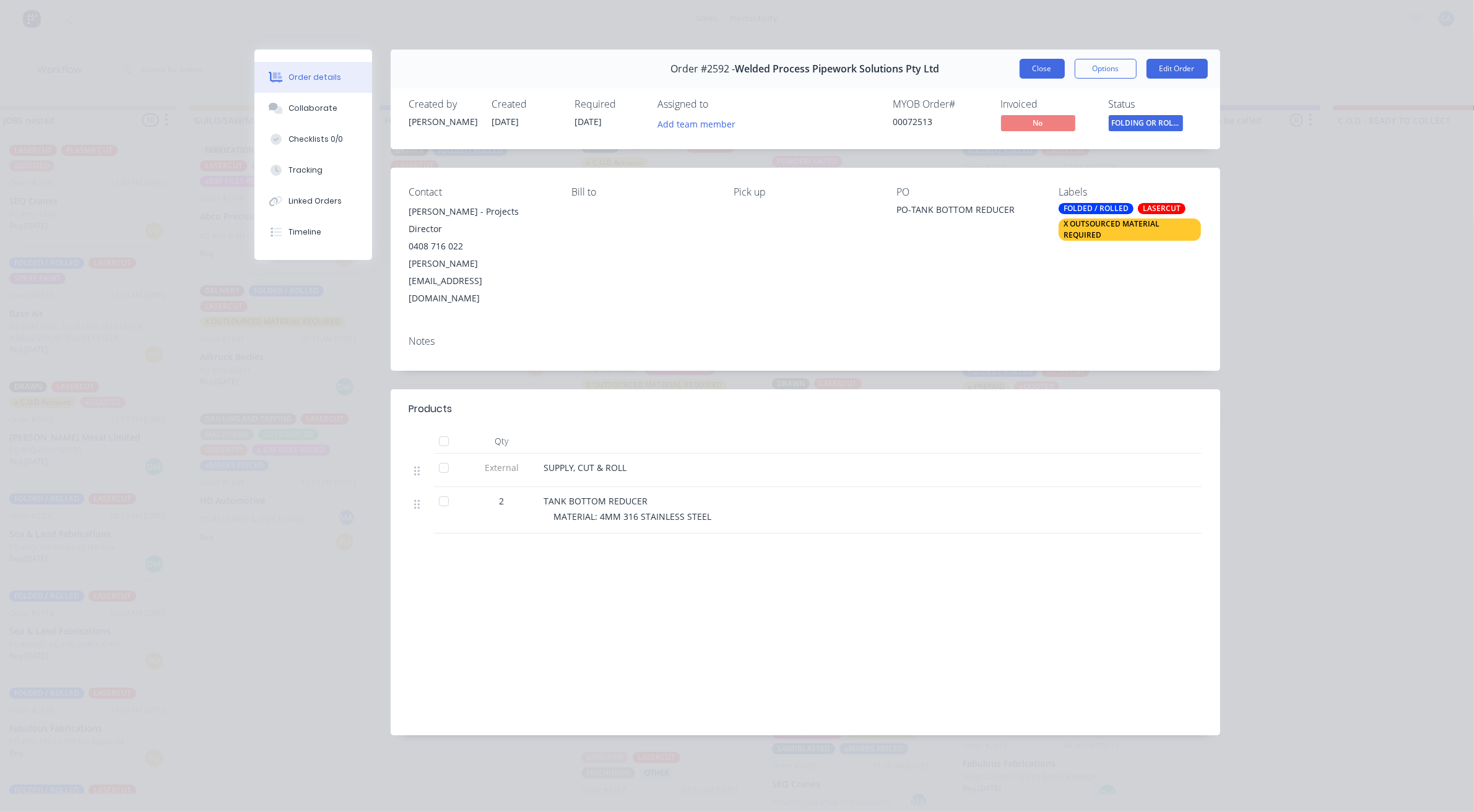
click at [1050, 65] on button "Close" at bounding box center [1042, 69] width 45 height 20
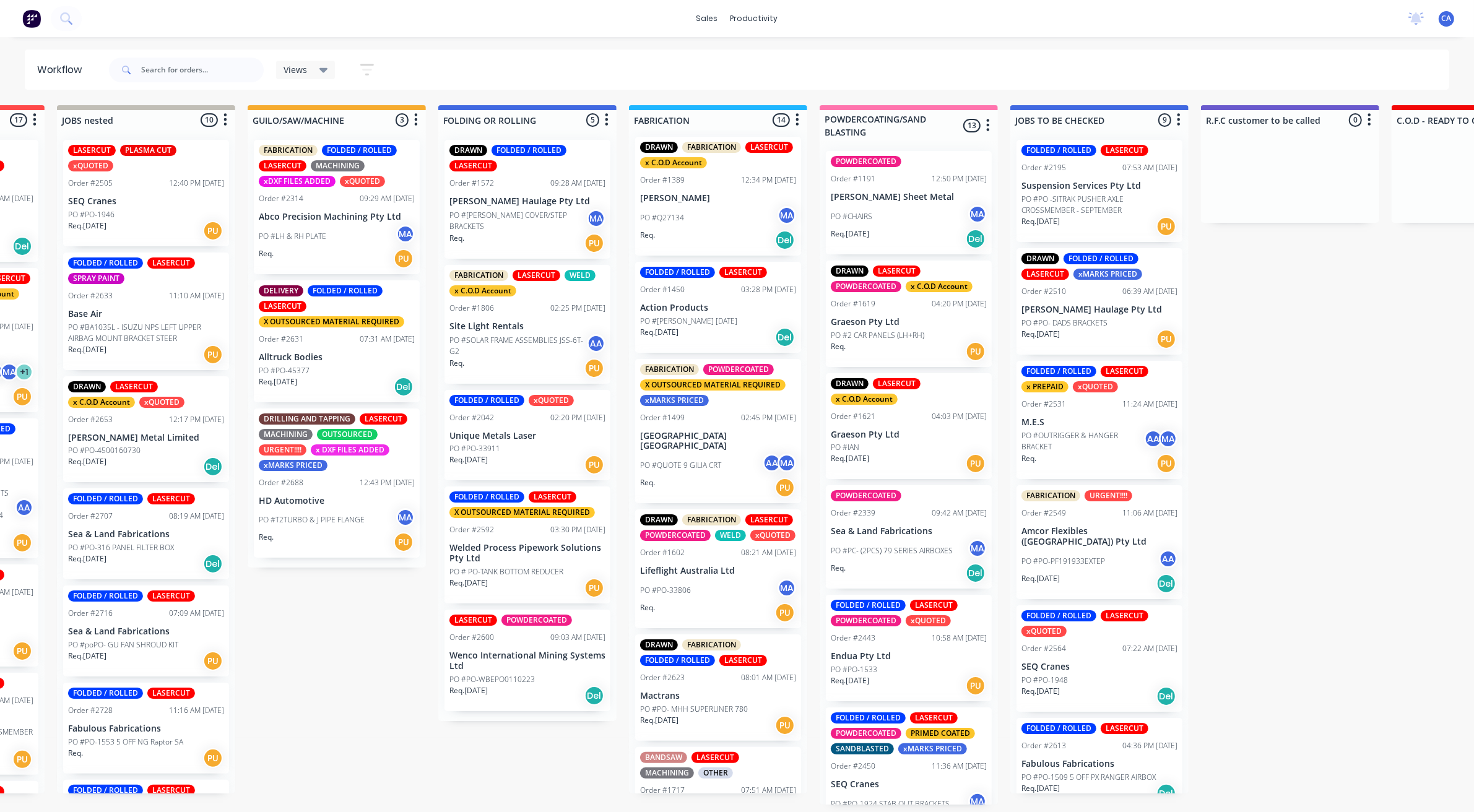
scroll to position [0, 64]
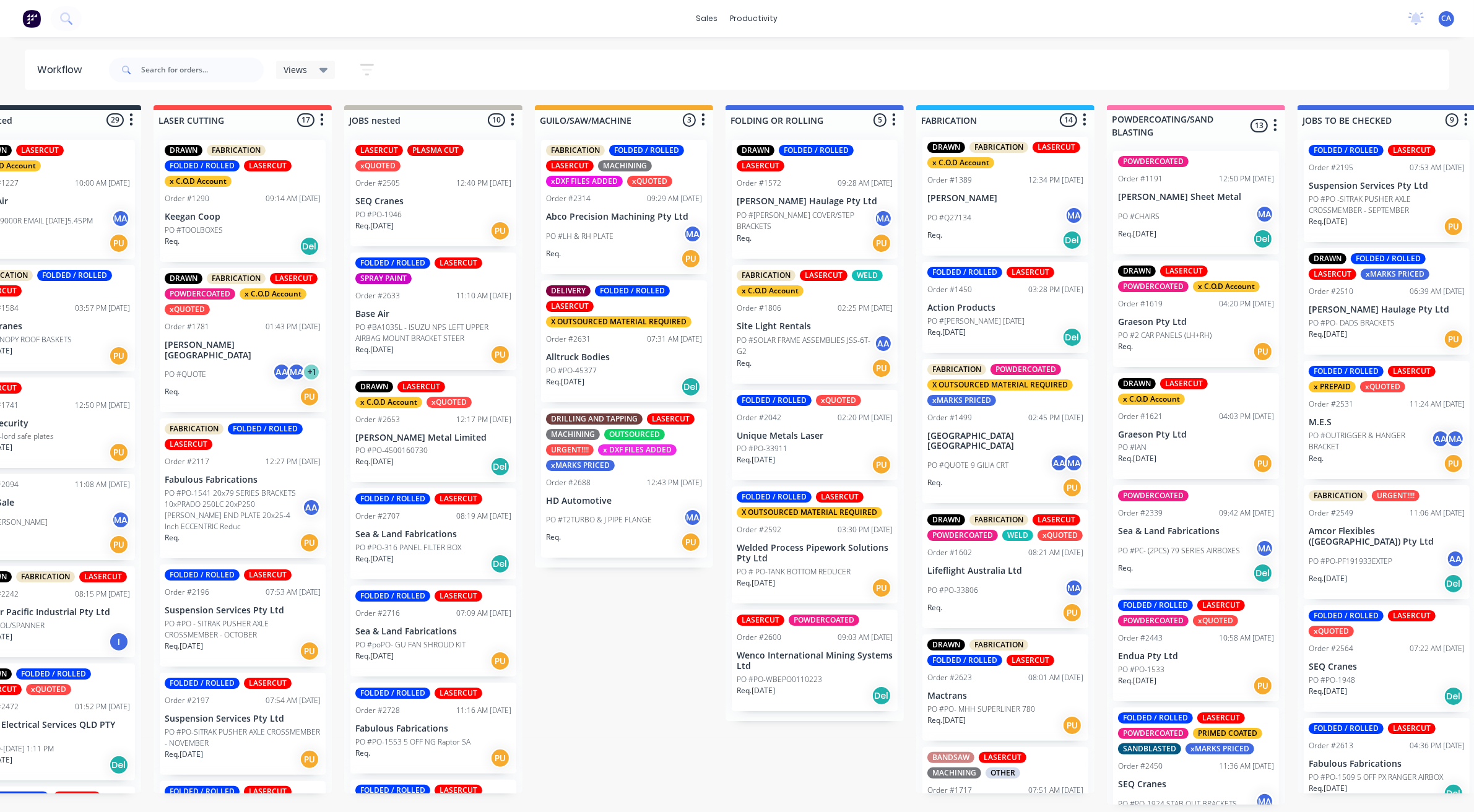
drag, startPoint x: 335, startPoint y: 547, endPoint x: 233, endPoint y: 483, distance: 120.4
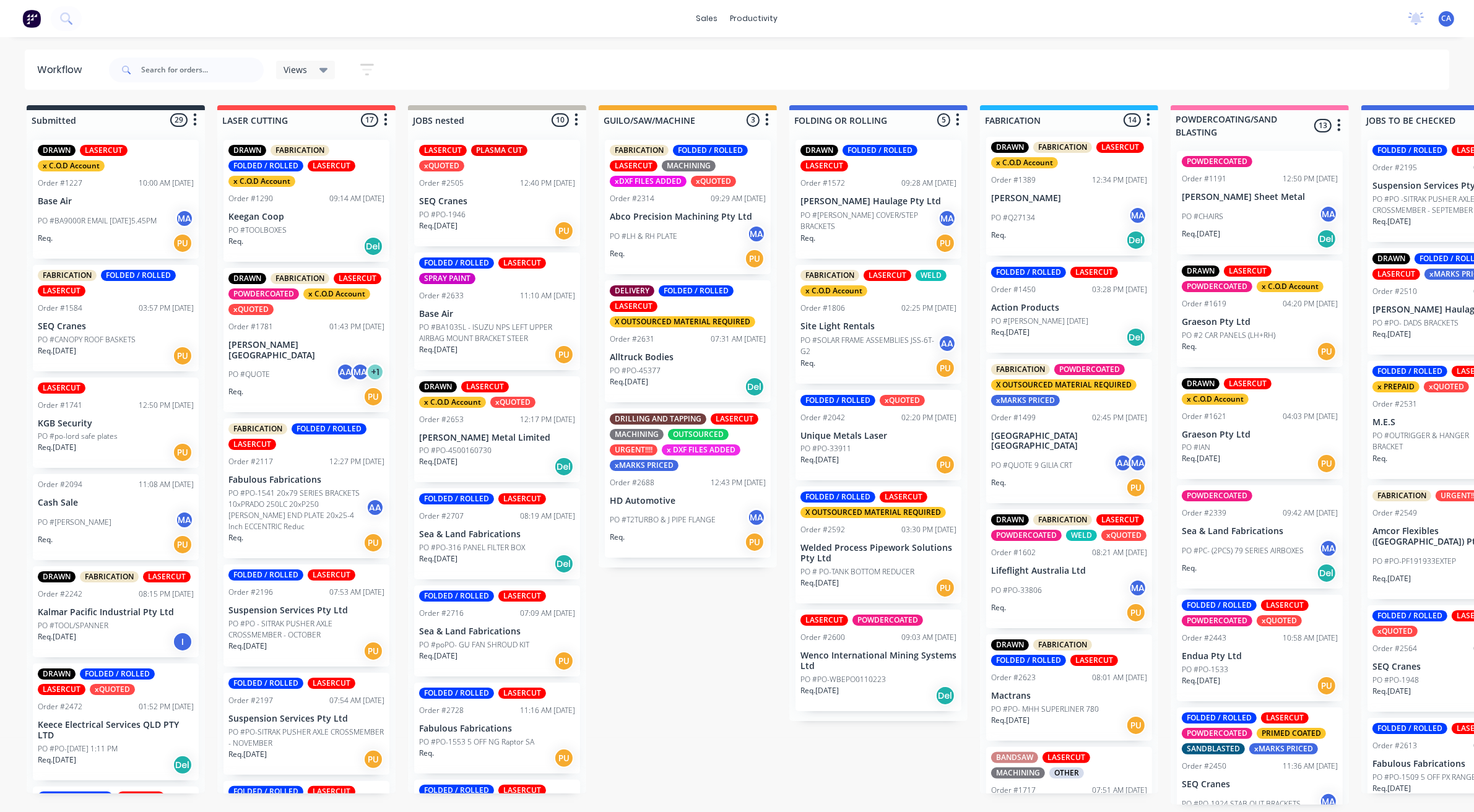
drag, startPoint x: 289, startPoint y: 476, endPoint x: 221, endPoint y: 443, distance: 75.6
click at [685, 532] on div "Req. PU" at bounding box center [687, 542] width 156 height 21
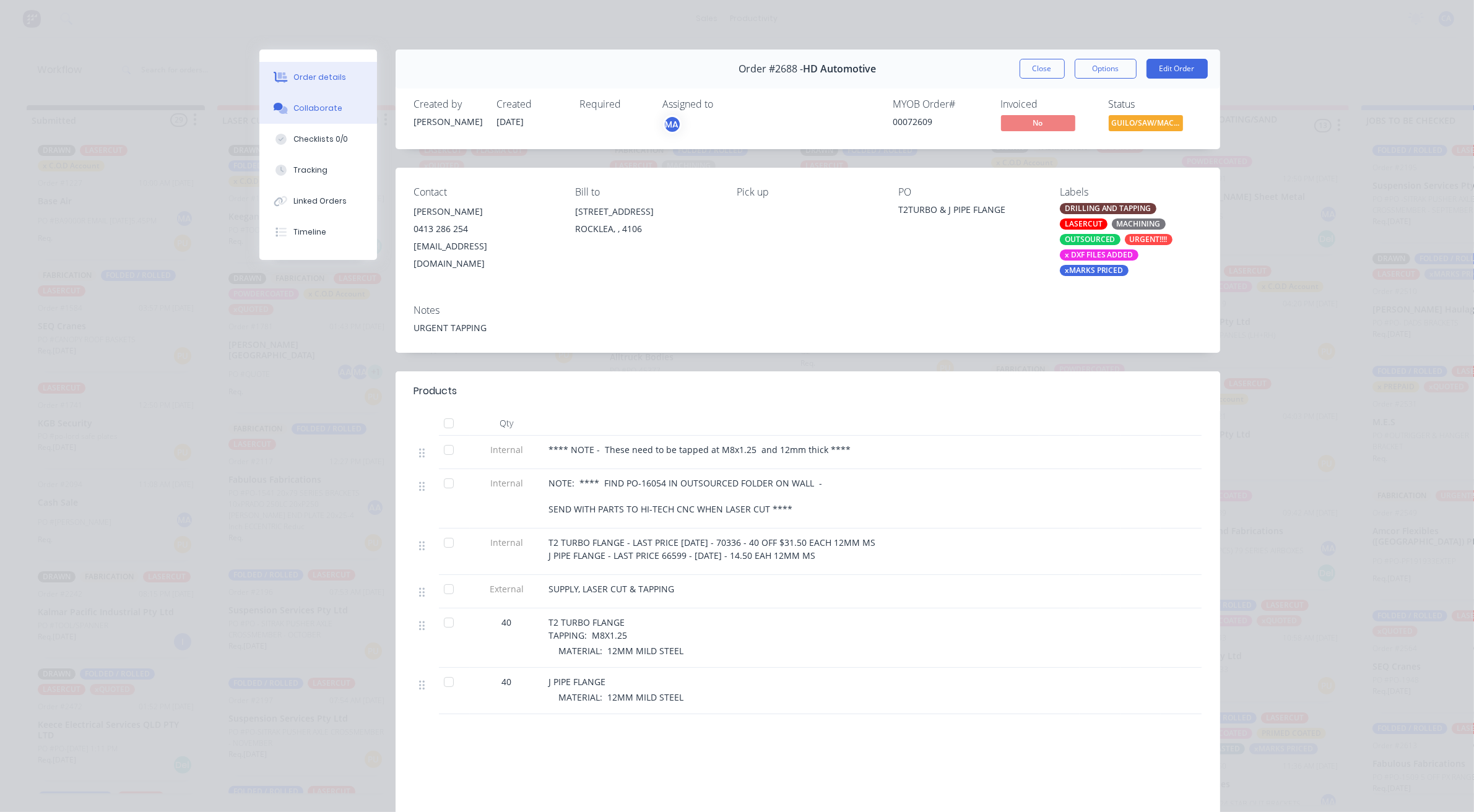
click at [310, 115] on button "Collaborate" at bounding box center [318, 107] width 117 height 31
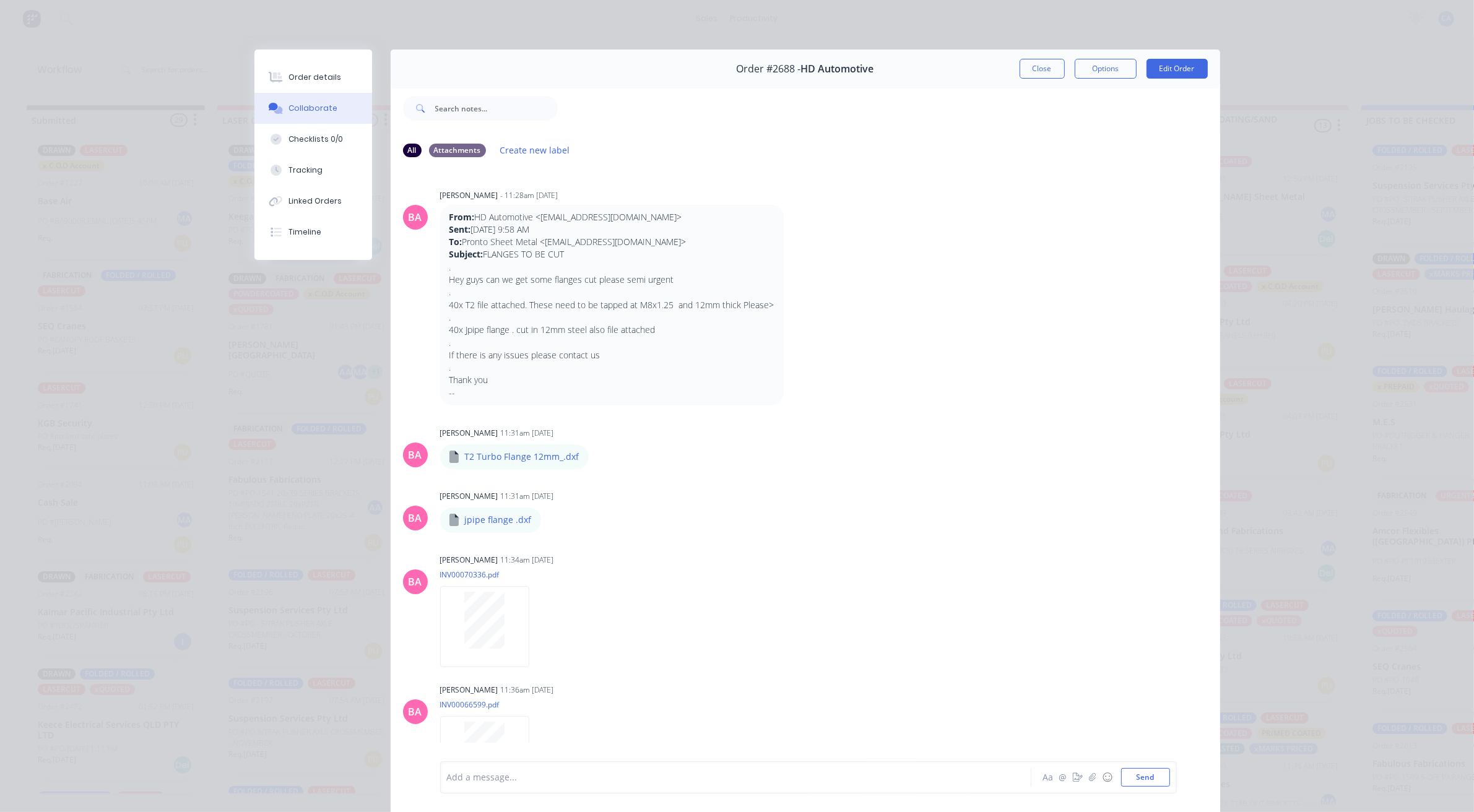
click at [1022, 72] on button "Close" at bounding box center [1042, 69] width 45 height 20
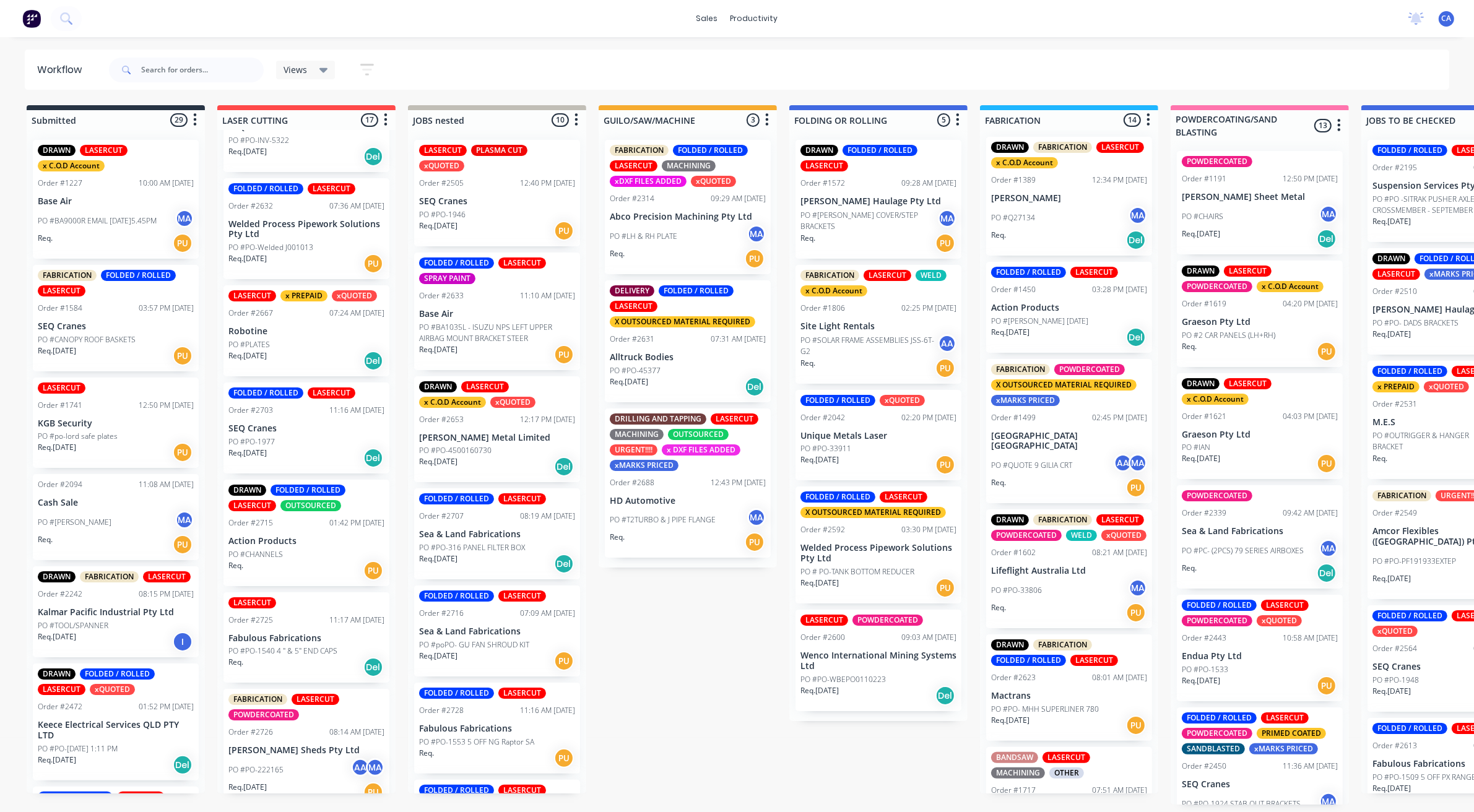
click at [862, 582] on div "Req. [DATE] PU" at bounding box center [878, 588] width 156 height 21
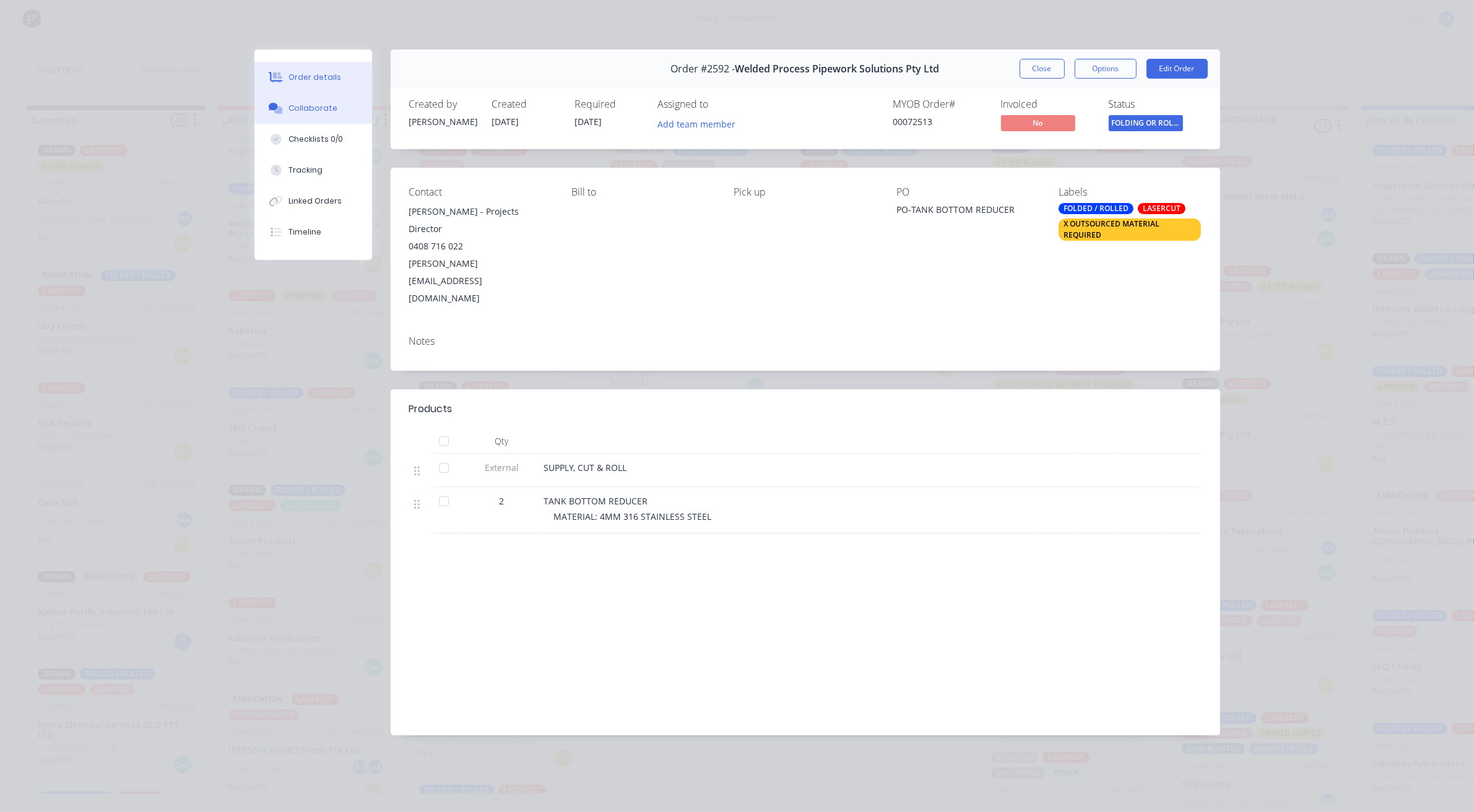
click at [282, 97] on button "Collaborate" at bounding box center [313, 107] width 117 height 31
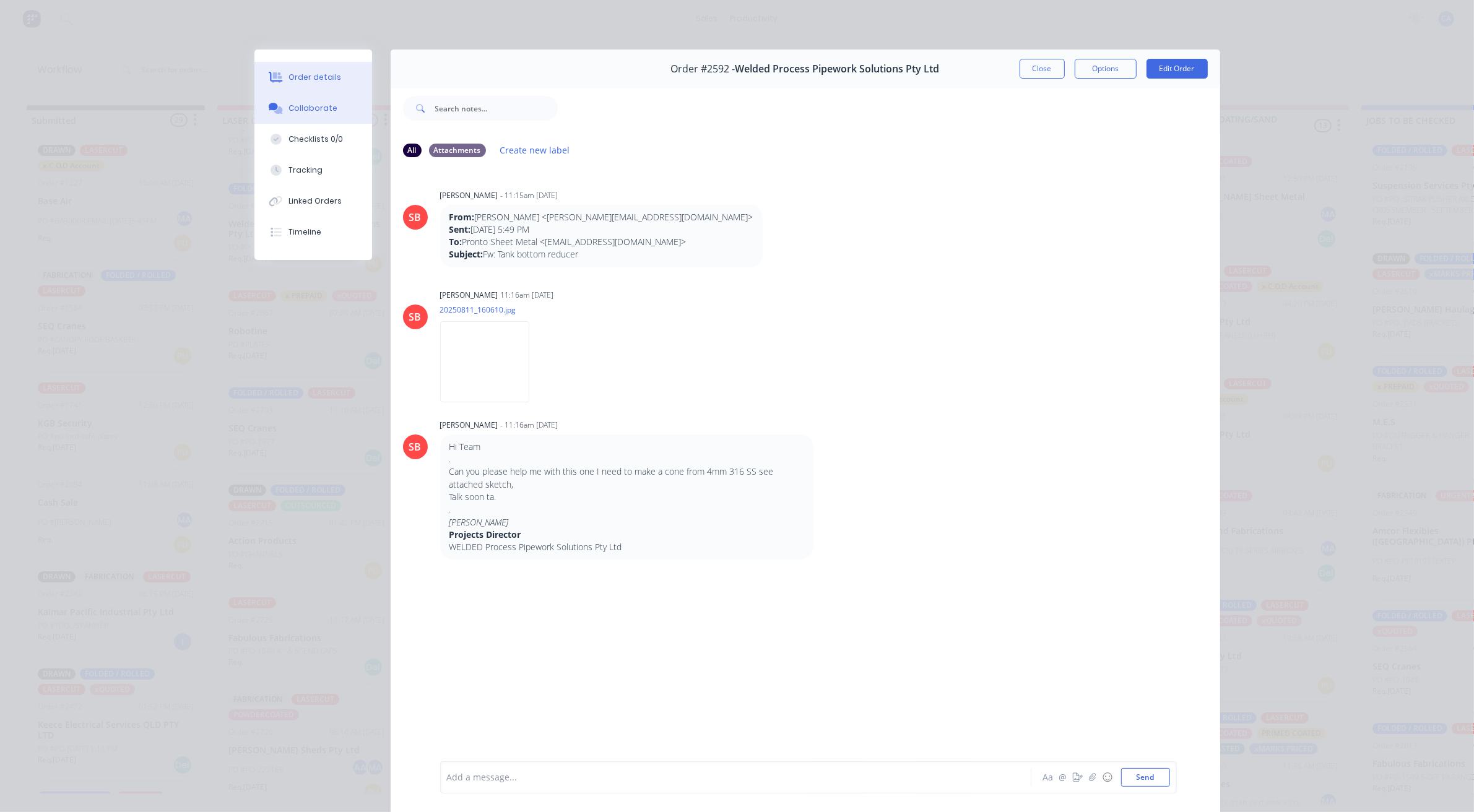
click at [324, 78] on div "Order details" at bounding box center [315, 78] width 53 height 11
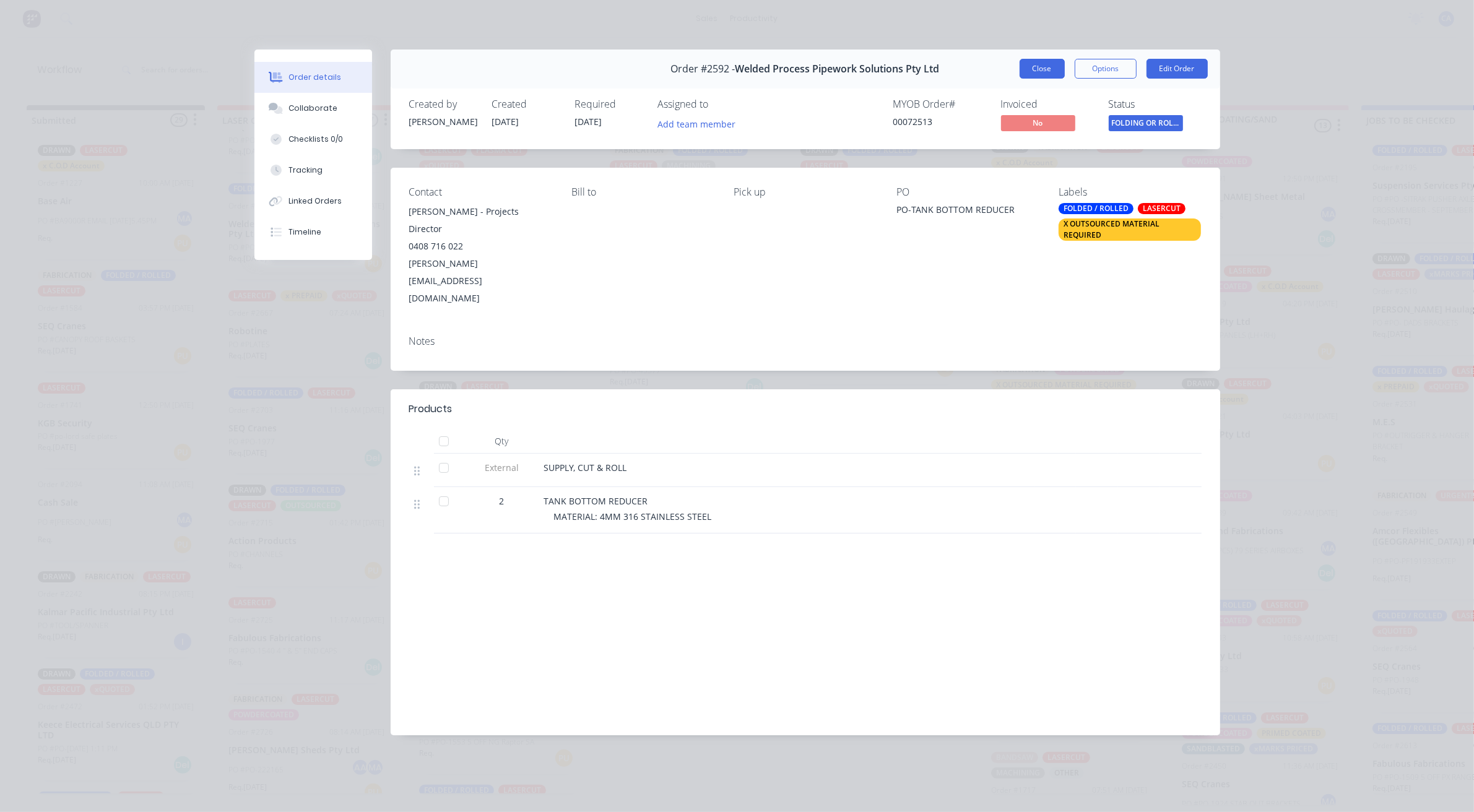
click at [1045, 62] on button "Close" at bounding box center [1042, 69] width 45 height 20
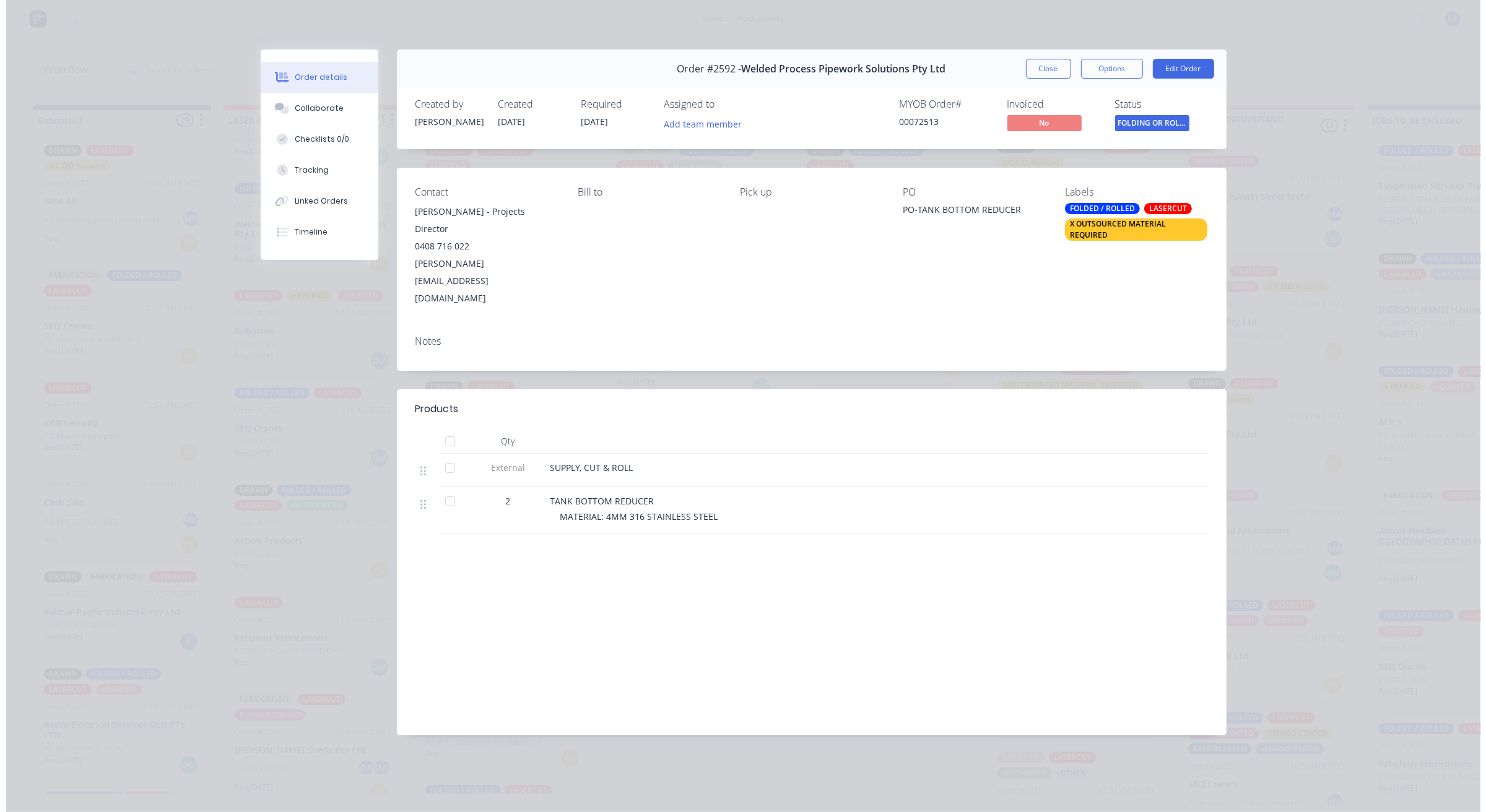
scroll to position [10, 0]
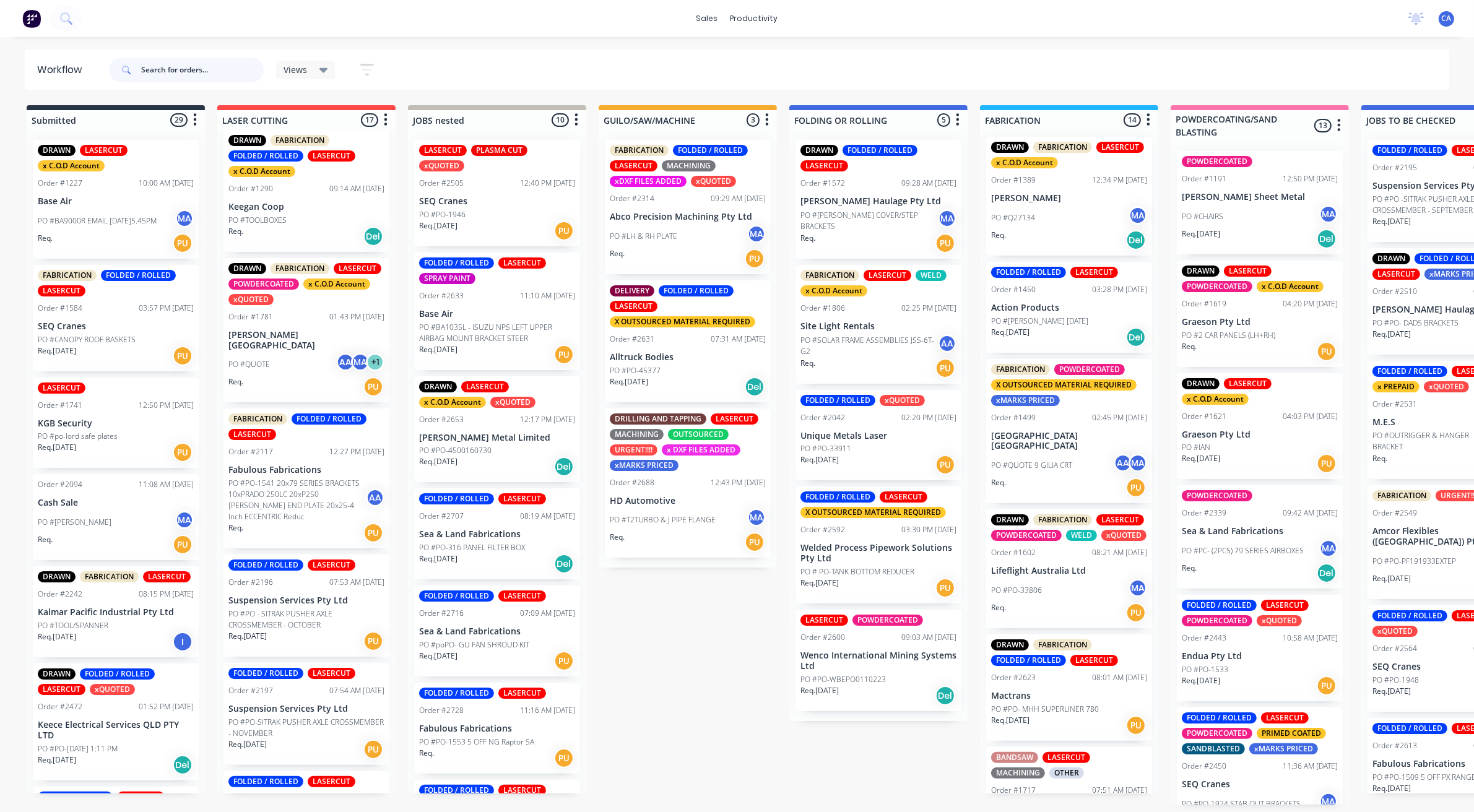
click at [173, 74] on input "text" at bounding box center [202, 70] width 122 height 25
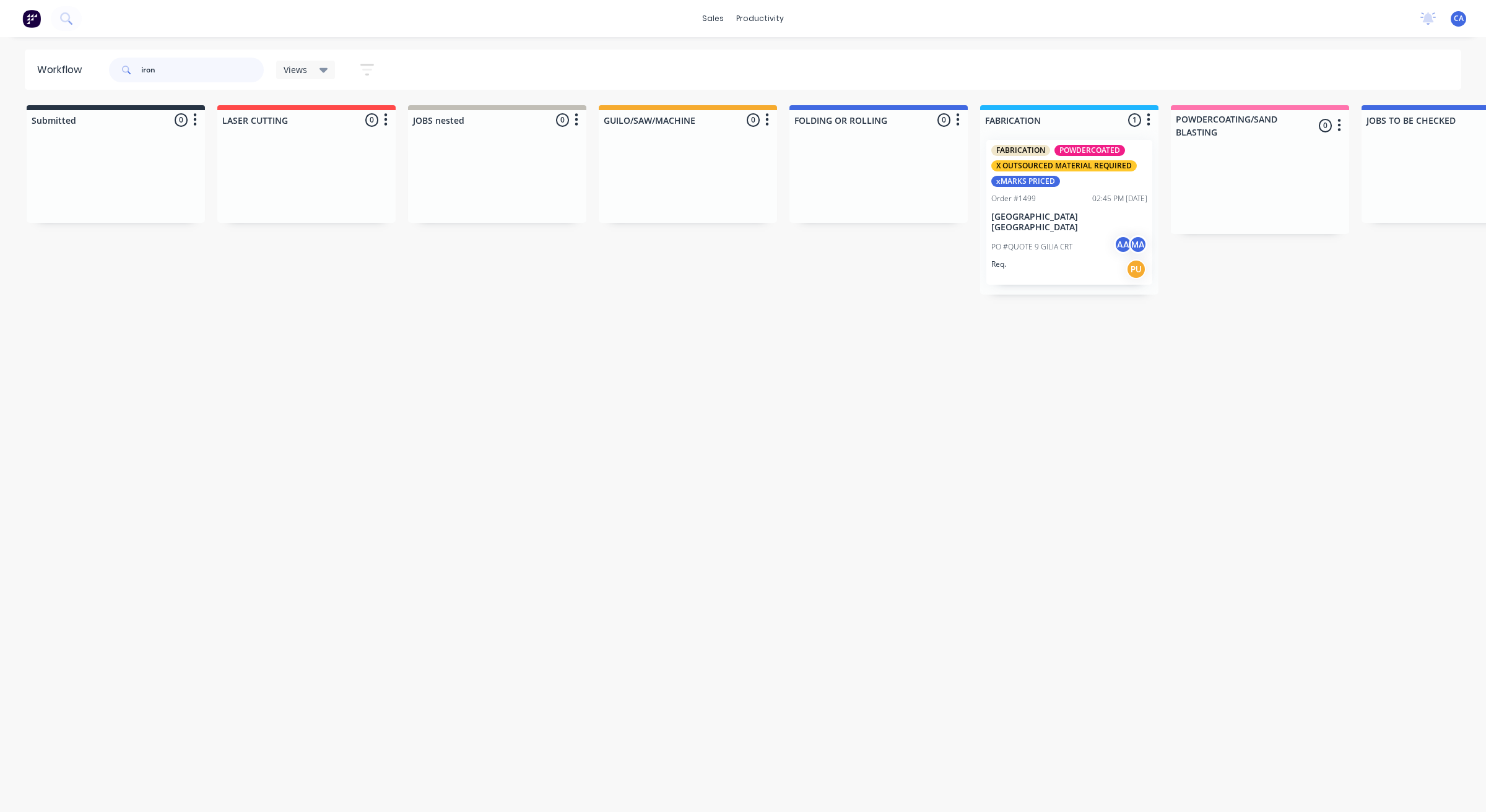
type input "iron"
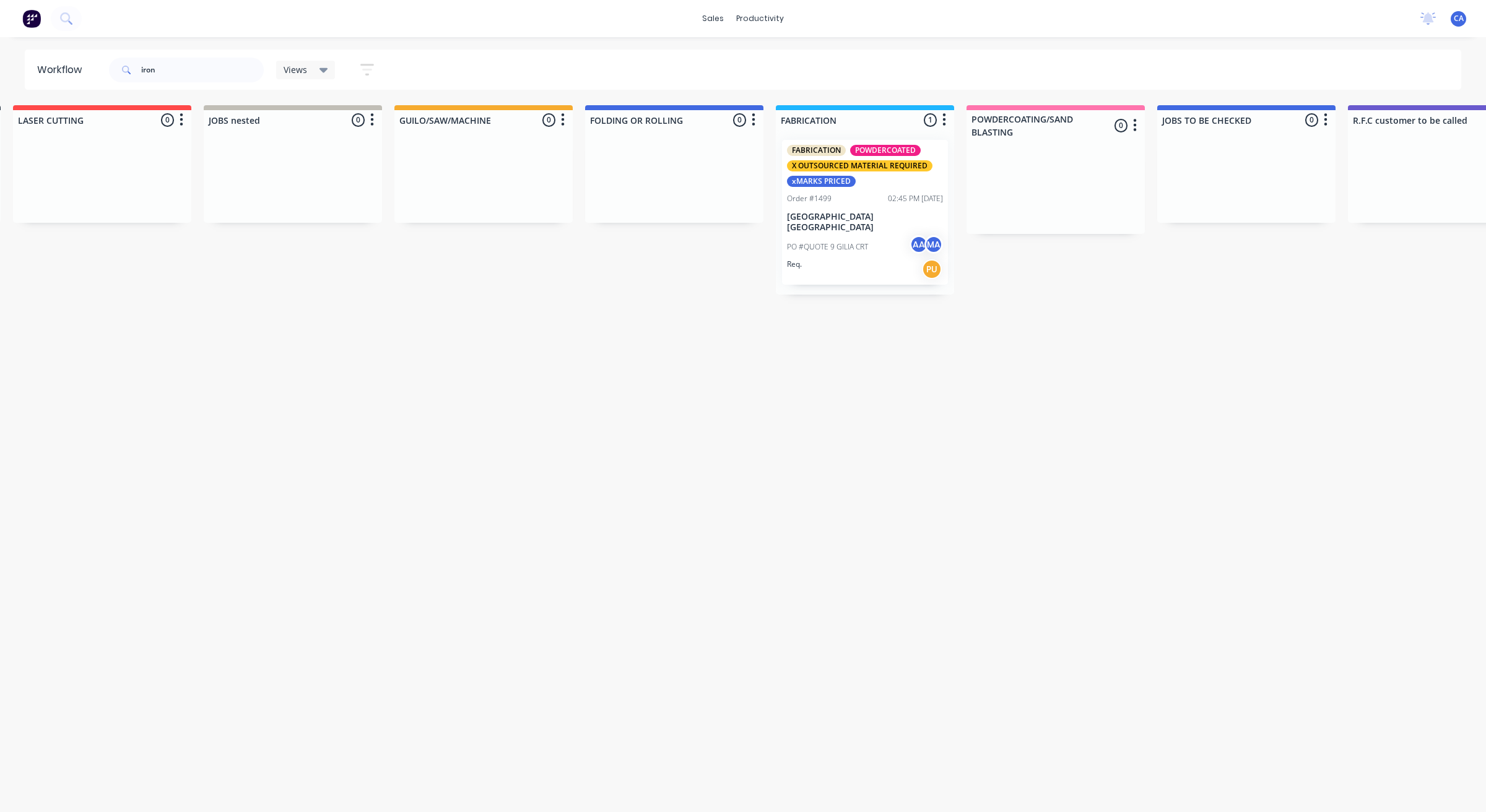
drag, startPoint x: 1191, startPoint y: 322, endPoint x: 1211, endPoint y: 311, distance: 22.8
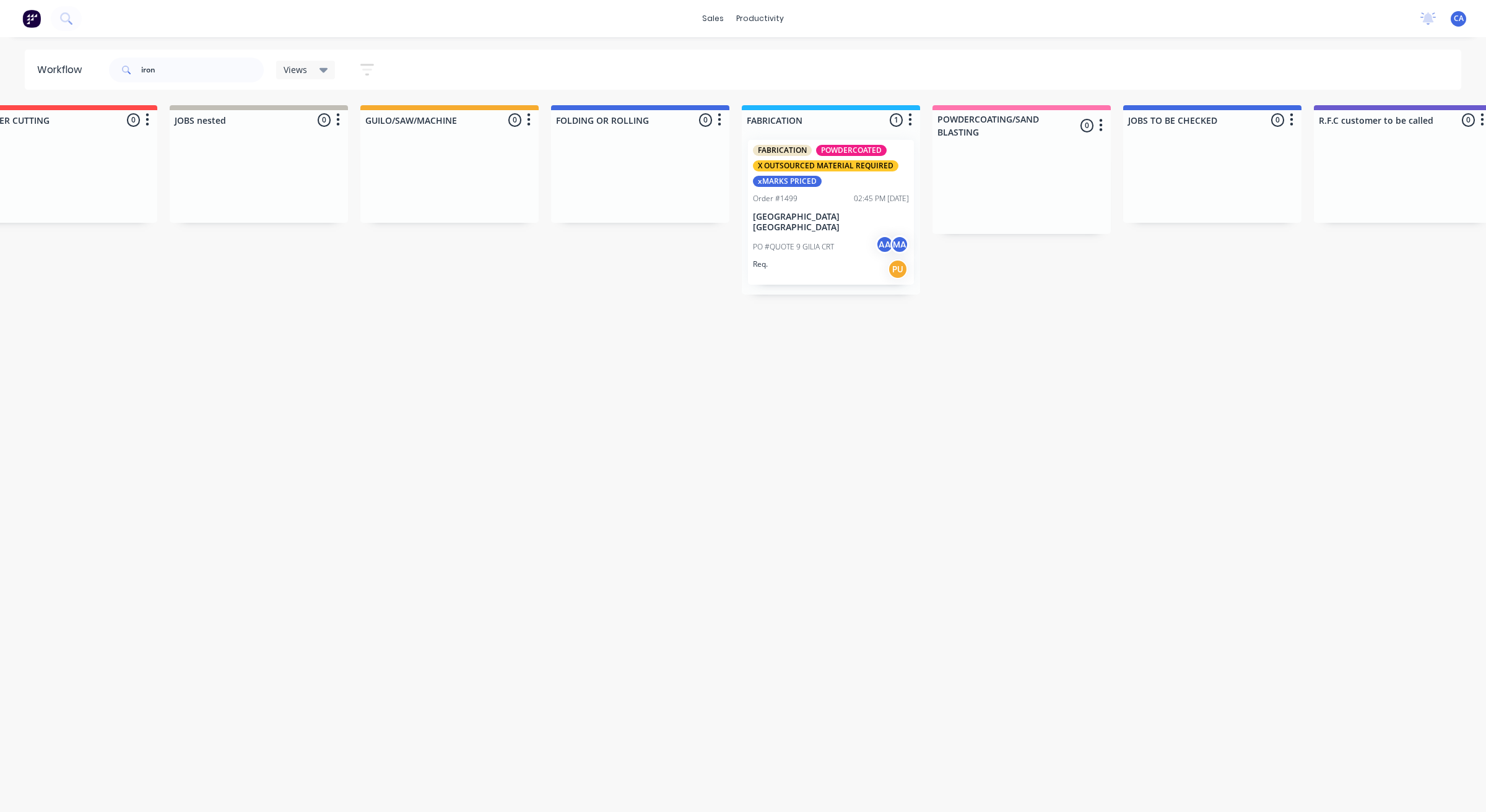
click at [808, 258] on div "Req. PU" at bounding box center [830, 269] width 156 height 21
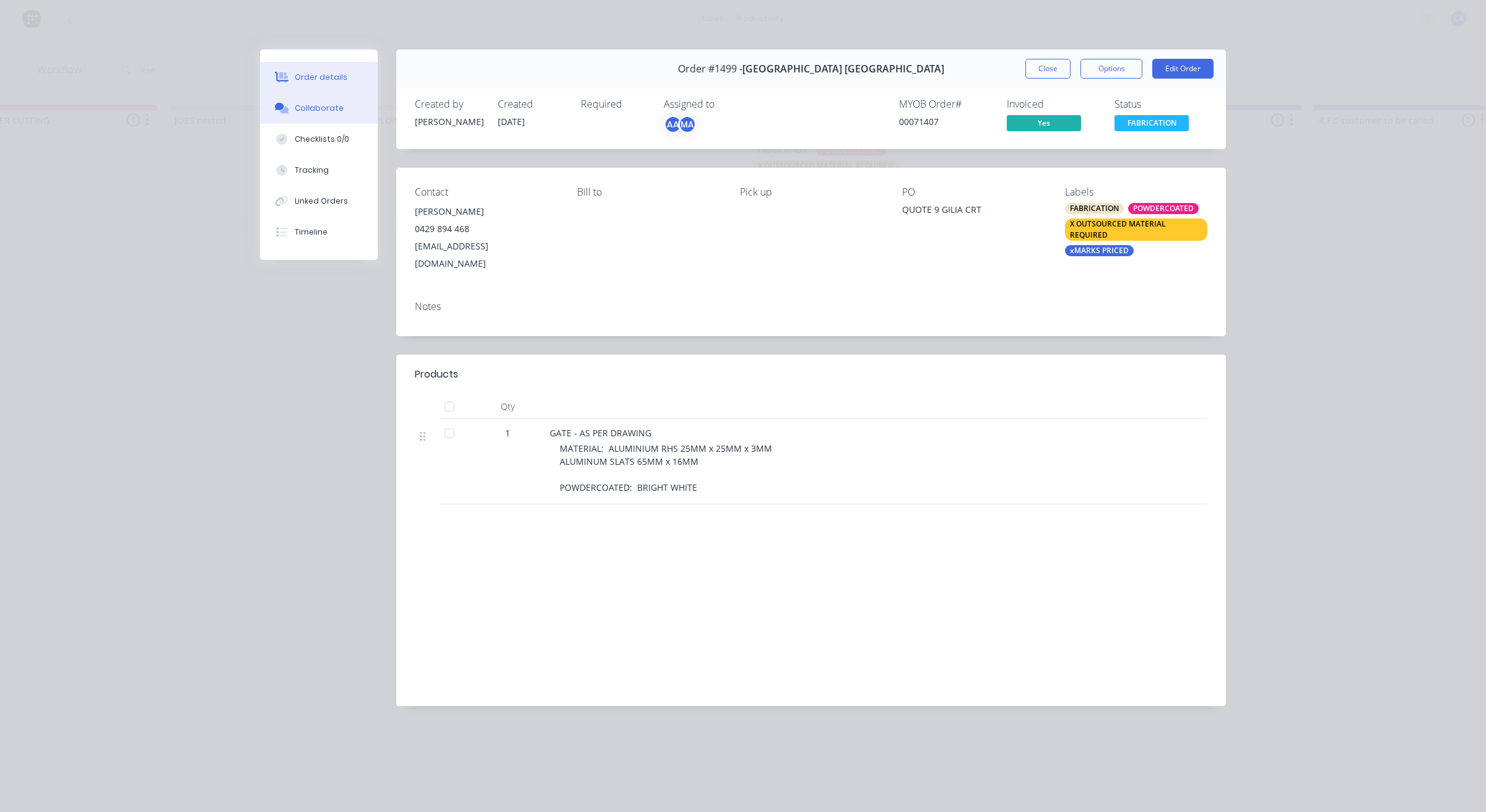
click at [345, 110] on button "Collaborate" at bounding box center [318, 107] width 117 height 31
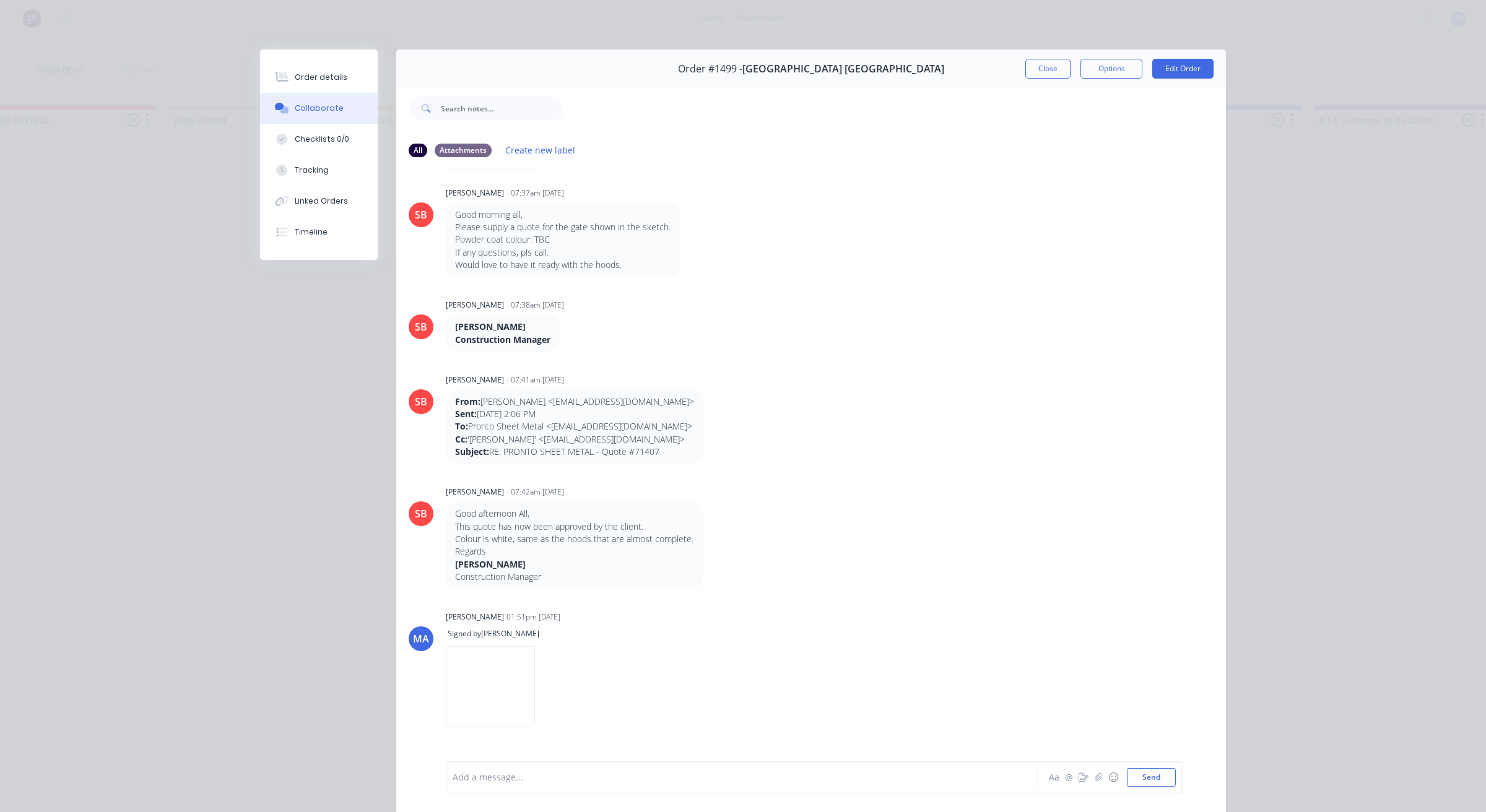
scroll to position [0, 0]
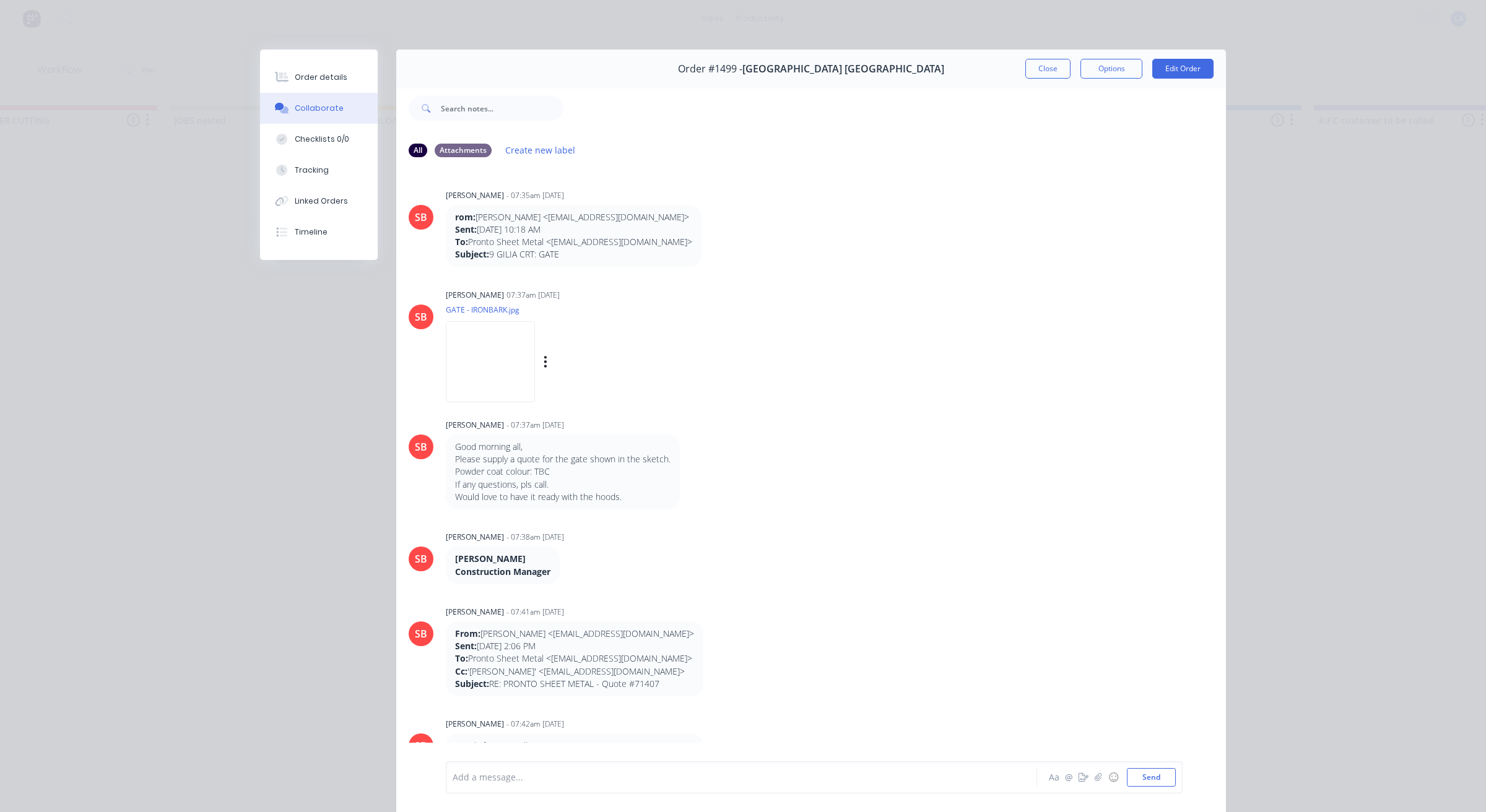
click at [472, 344] on img at bounding box center [490, 362] width 89 height 81
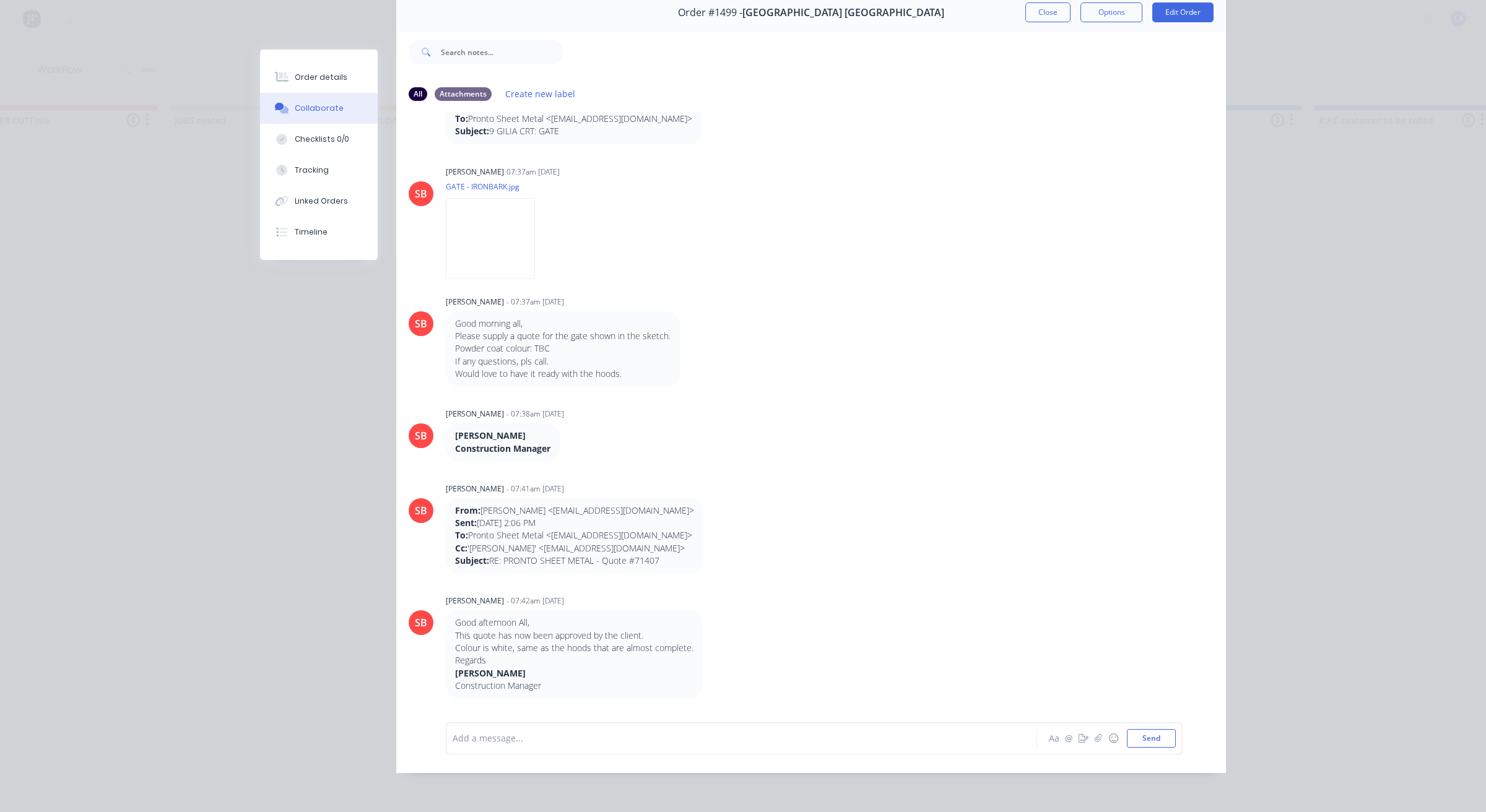
scroll to position [64, 0]
click at [496, 249] on img at bounding box center [490, 242] width 89 height 81
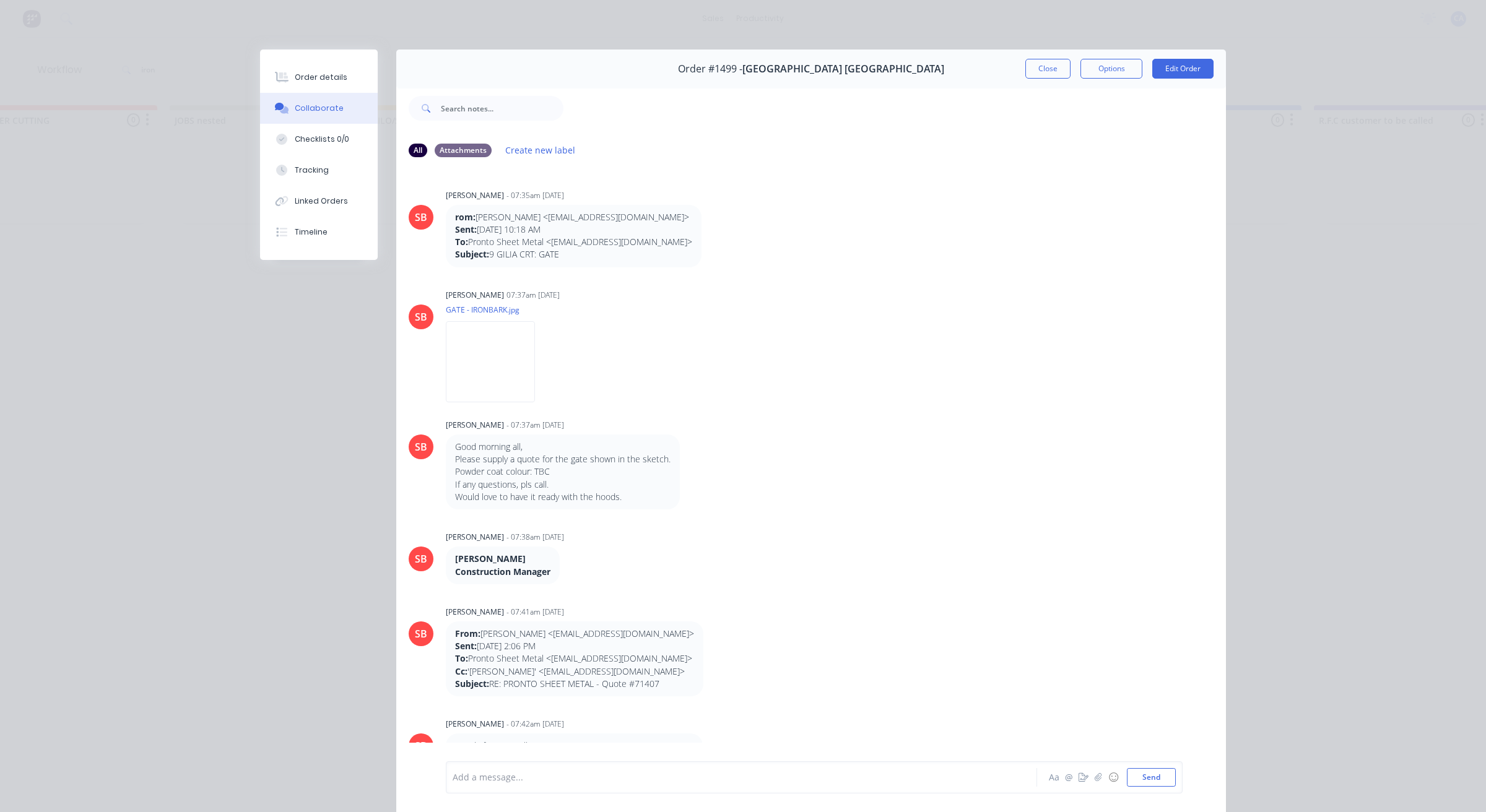
scroll to position [232, 0]
